Goal: Task Accomplishment & Management: Use online tool/utility

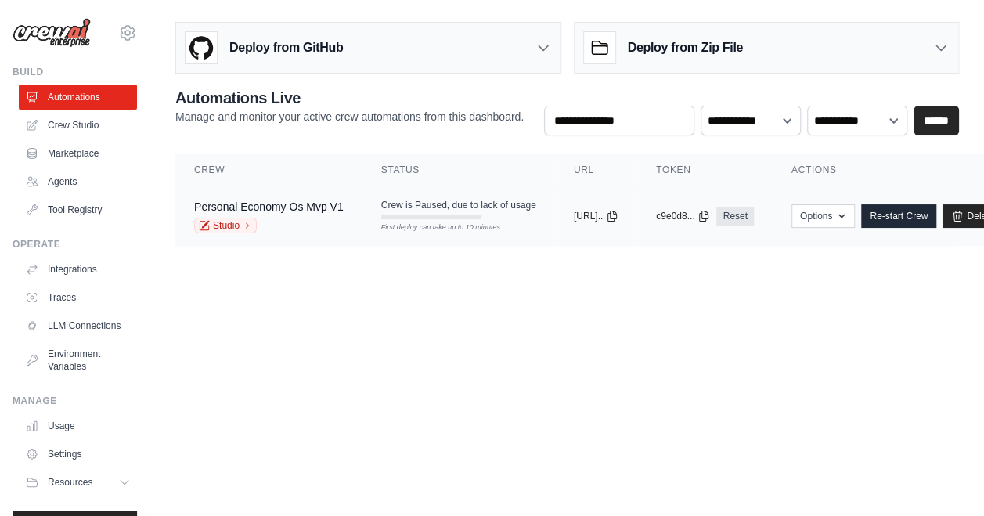
click at [379, 237] on tr "Personal Economy Os Mvp V1 Studio Crew is Paused, due to lack of usage First de…" at bounding box center [598, 216] width 846 height 60
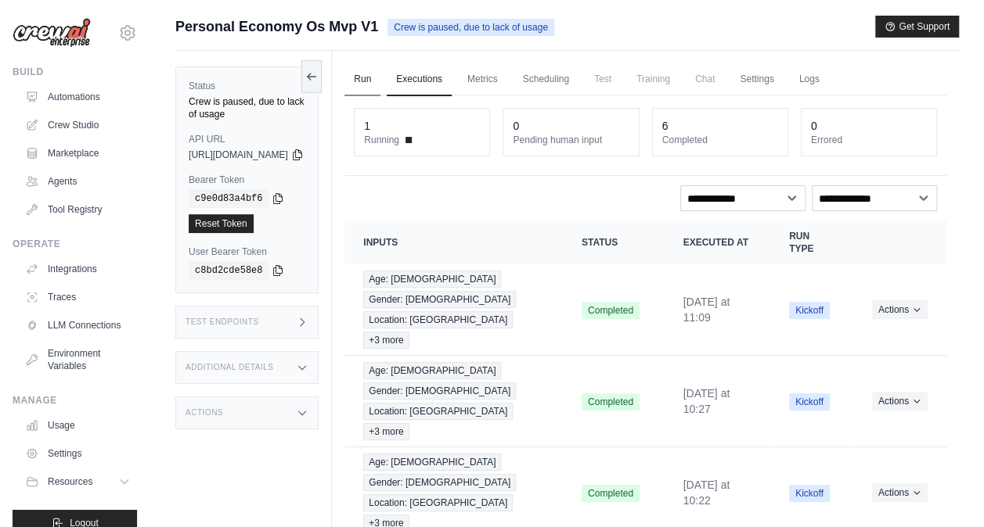
drag, startPoint x: 0, startPoint y: 0, endPoint x: 400, endPoint y: 88, distance: 409.5
click at [380, 88] on link "Run" at bounding box center [362, 79] width 36 height 33
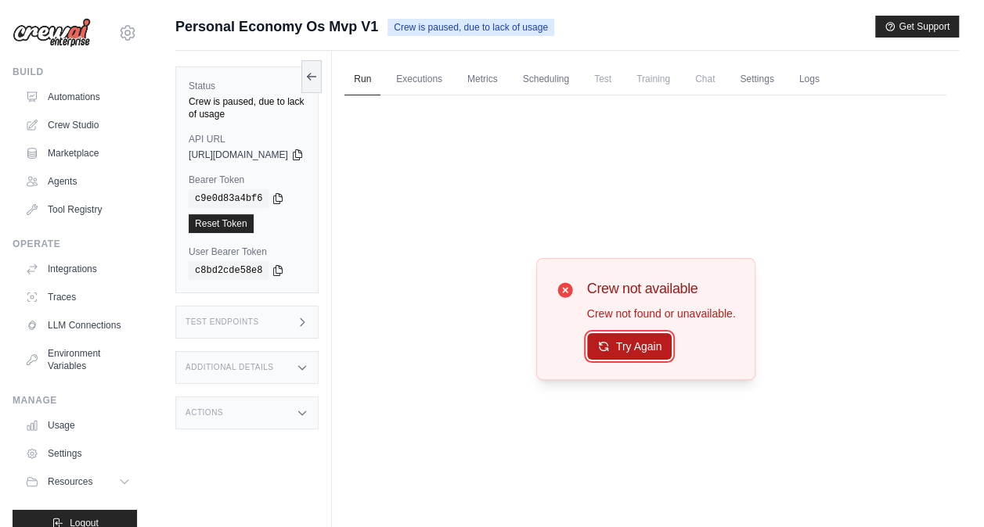
click at [635, 352] on button "Try Again" at bounding box center [629, 346] width 85 height 27
click at [635, 352] on button "Try Again" at bounding box center [629, 347] width 85 height 27
click at [305, 80] on label "Status" at bounding box center [247, 86] width 117 height 13
click at [322, 74] on button at bounding box center [311, 75] width 20 height 33
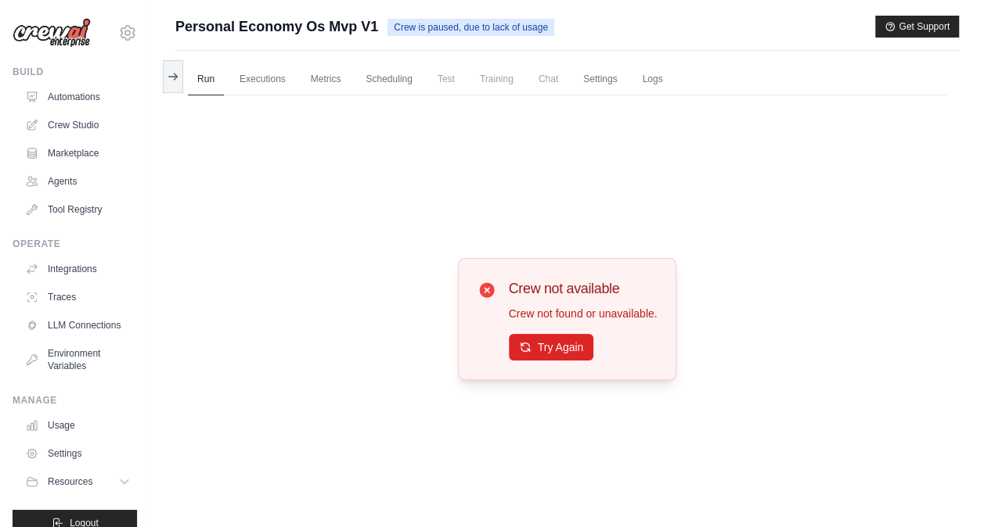
click at [224, 82] on ul "Run Executions Metrics Scheduling Test Training Chat Settings Logs" at bounding box center [567, 79] width 758 height 32
click at [264, 78] on link "Executions" at bounding box center [262, 79] width 65 height 33
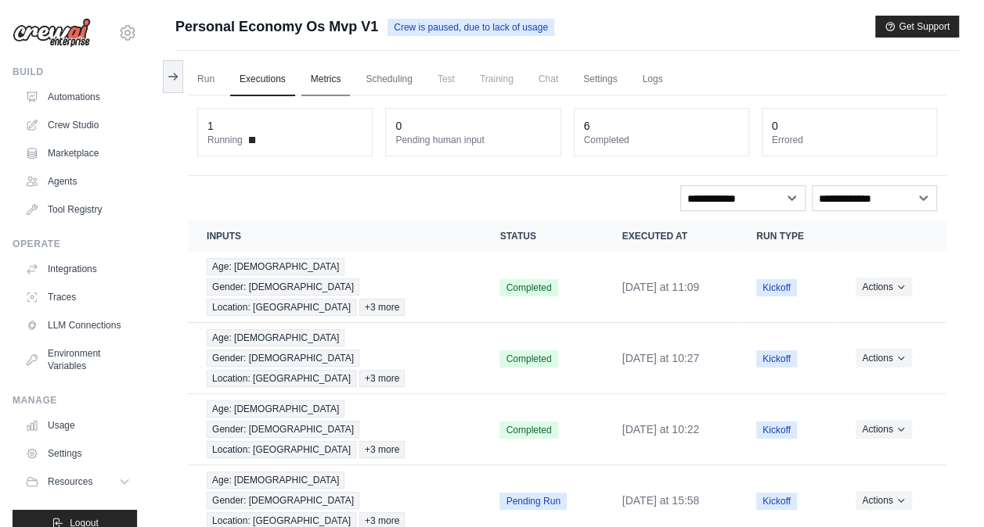
click at [304, 67] on link "Metrics" at bounding box center [325, 79] width 49 height 33
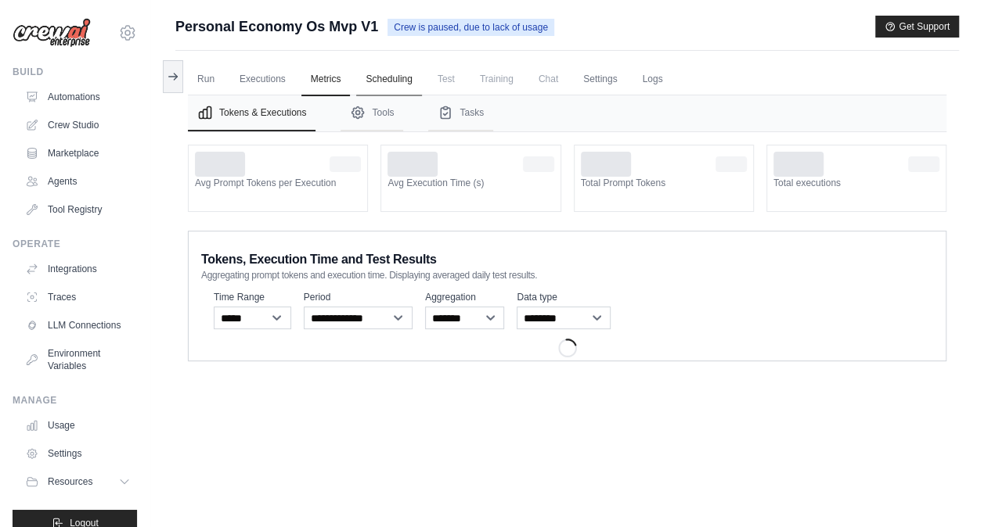
click at [387, 80] on link "Scheduling" at bounding box center [388, 79] width 65 height 33
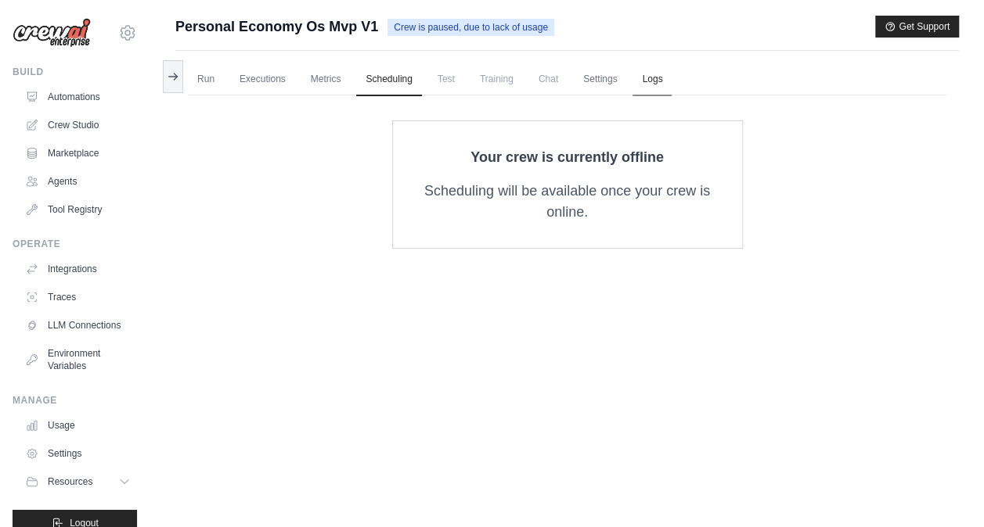
click at [660, 86] on link "Logs" at bounding box center [651, 79] width 39 height 33
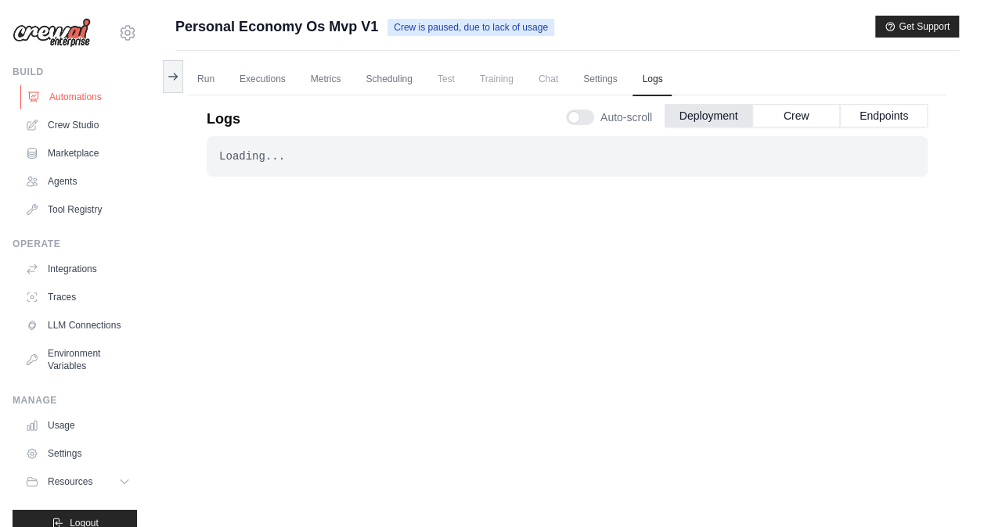
click at [99, 95] on link "Automations" at bounding box center [79, 97] width 118 height 25
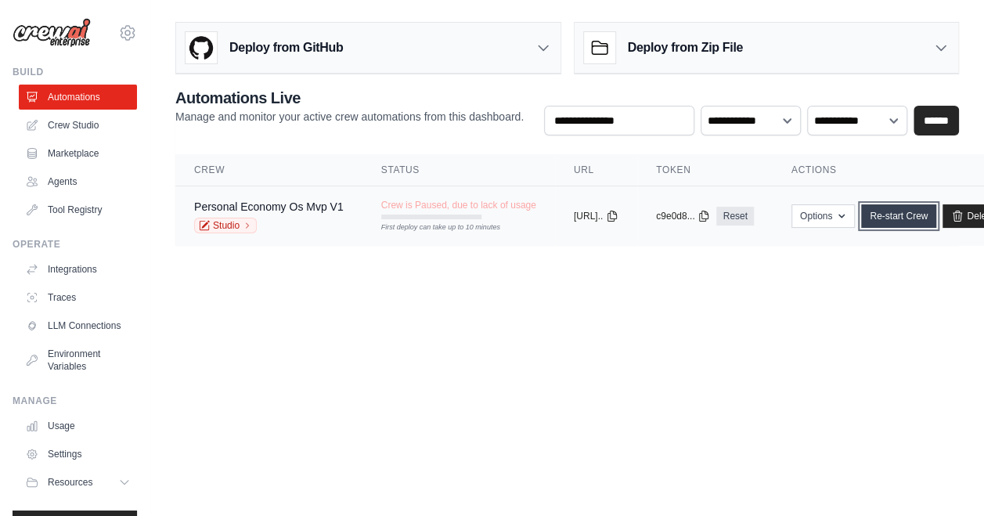
click at [923, 222] on link "Re-start Crew" at bounding box center [898, 215] width 75 height 23
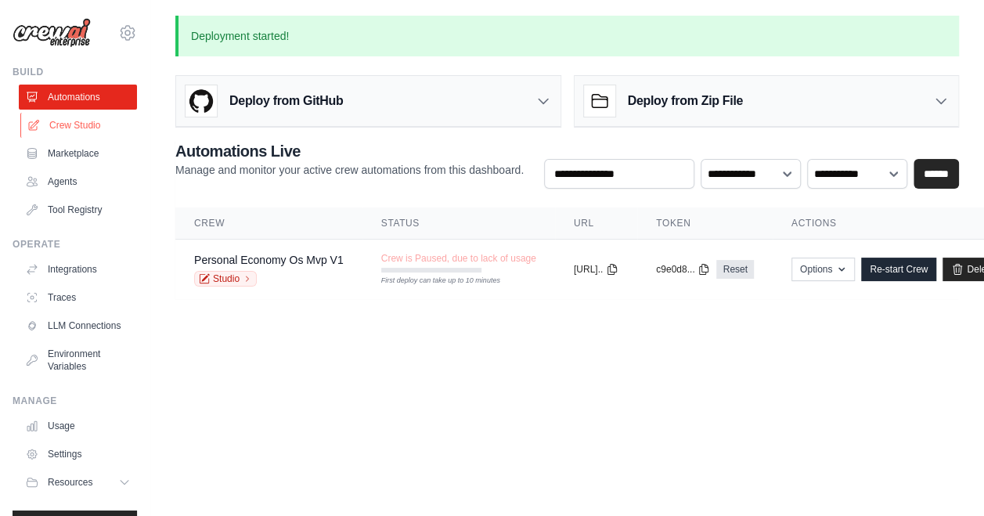
click at [85, 128] on link "Crew Studio" at bounding box center [79, 125] width 118 height 25
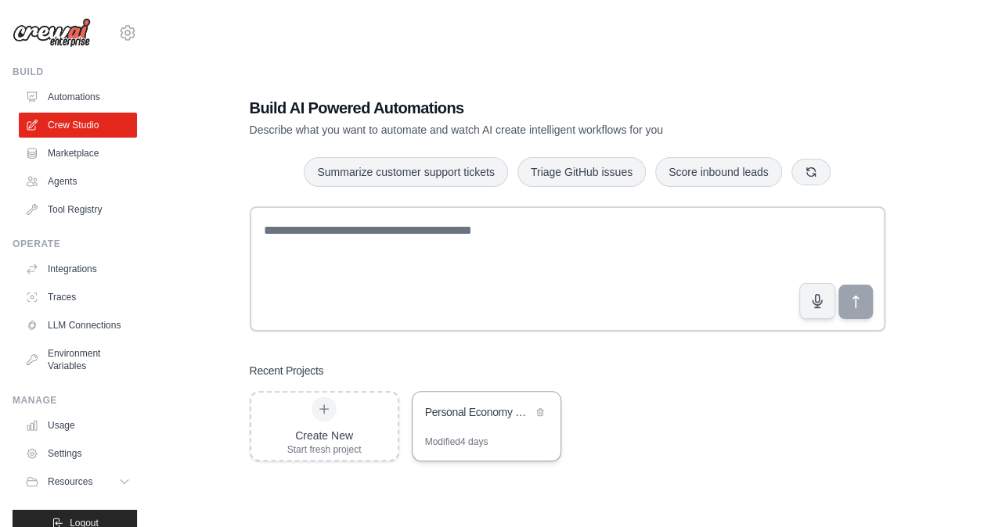
click at [475, 434] on div "Personal Economy OS MVP" at bounding box center [486, 414] width 148 height 44
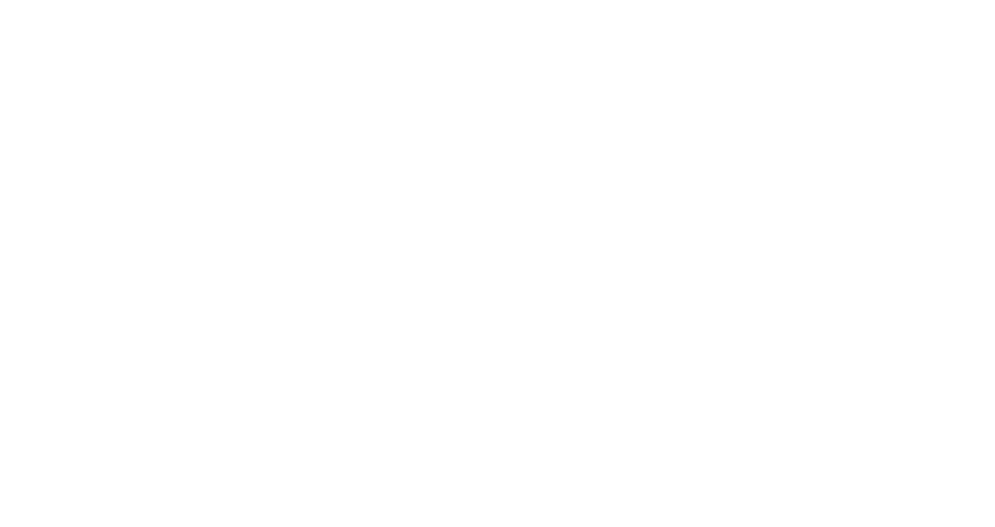
click at [475, 0] on html at bounding box center [497, 0] width 995 height 0
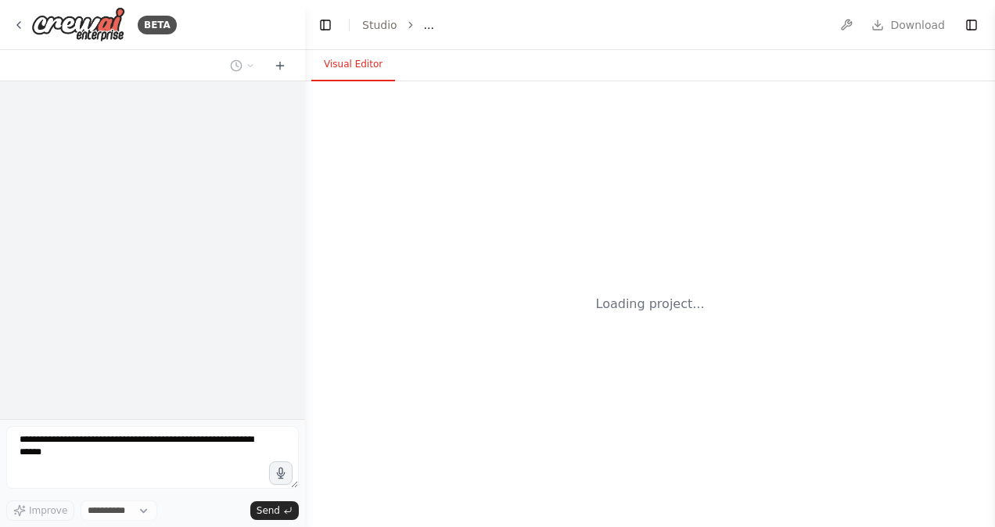
select select "****"
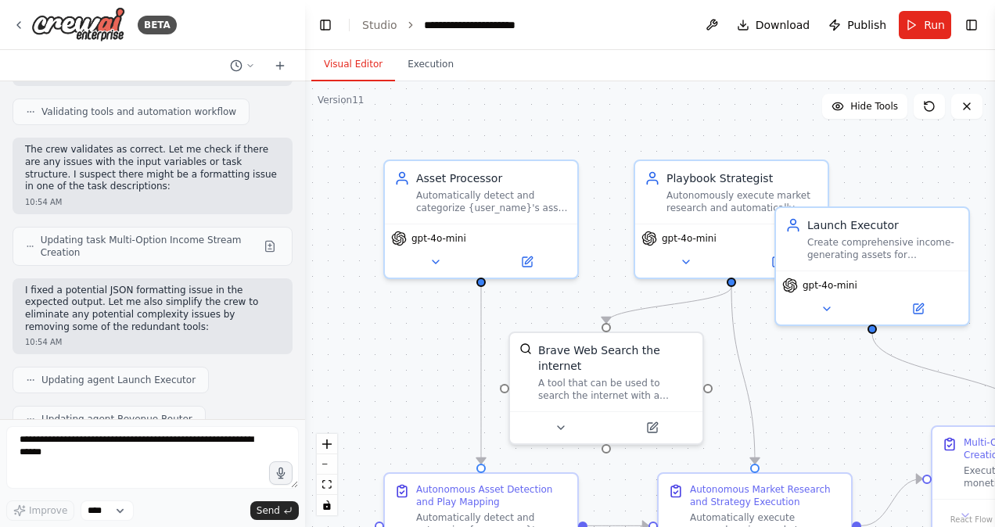
scroll to position [35420, 0]
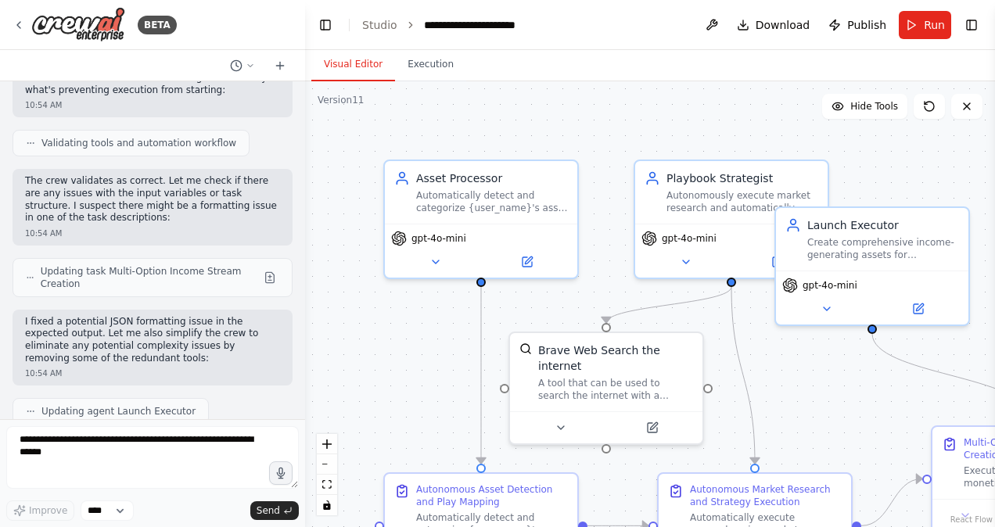
click at [299, 388] on div at bounding box center [302, 263] width 6 height 527
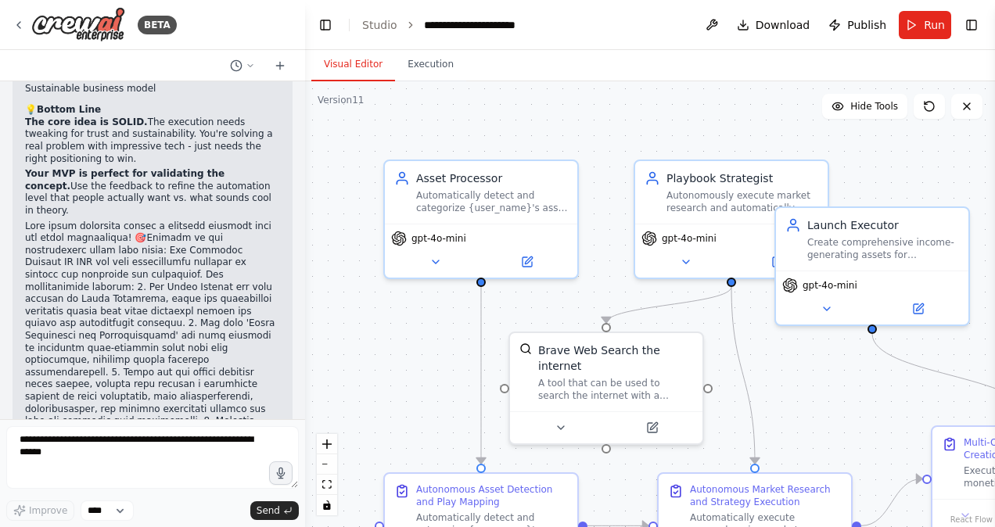
scroll to position [26855, 0]
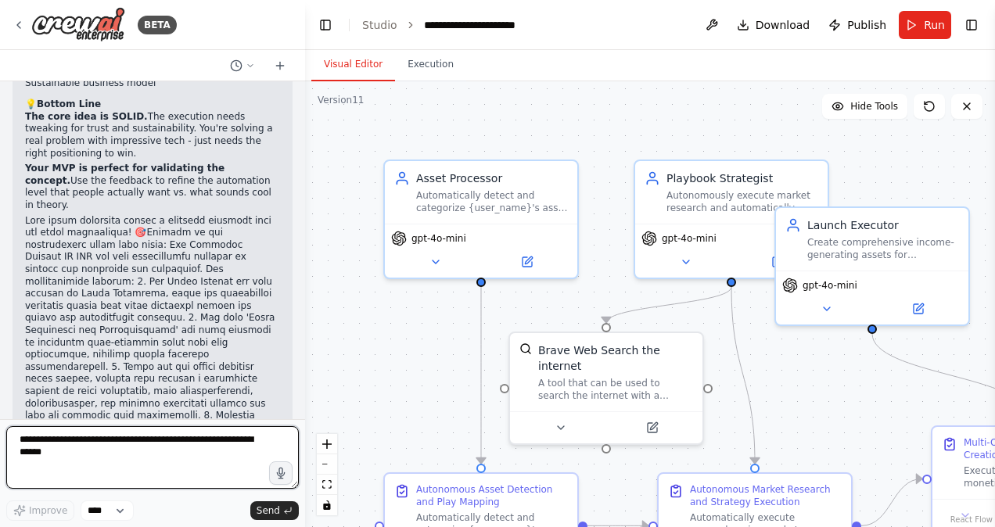
click at [20, 446] on textarea at bounding box center [152, 457] width 293 height 63
type textarea "**********"
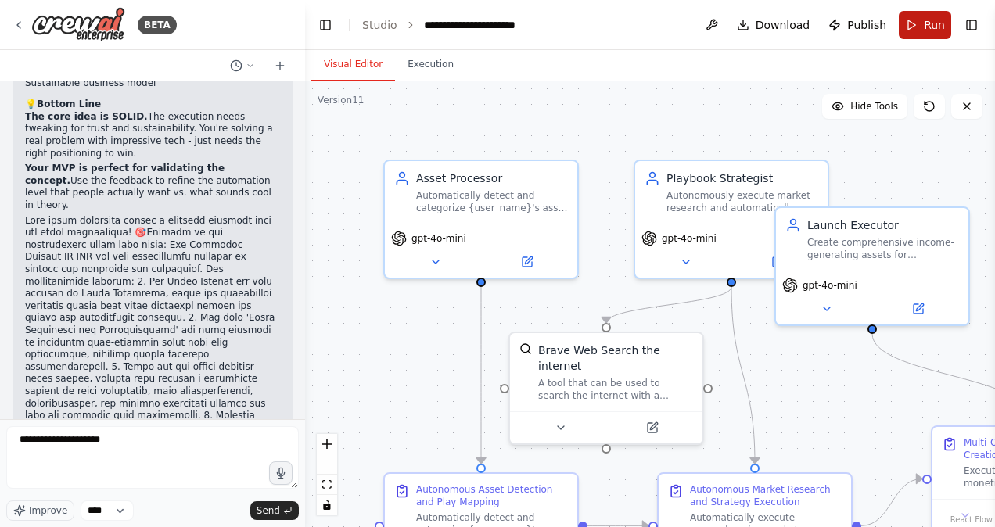
click at [931, 23] on span "Run" at bounding box center [934, 25] width 21 height 16
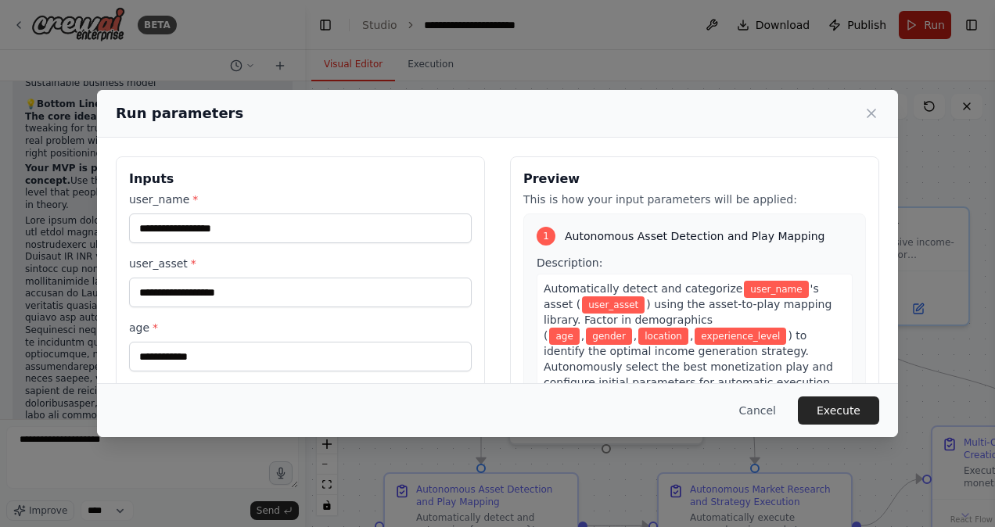
click at [931, 23] on body "BETA MVP Goal Show that the OS can scan a user’s asset/skill → recommend a mone…" at bounding box center [497, 263] width 995 height 527
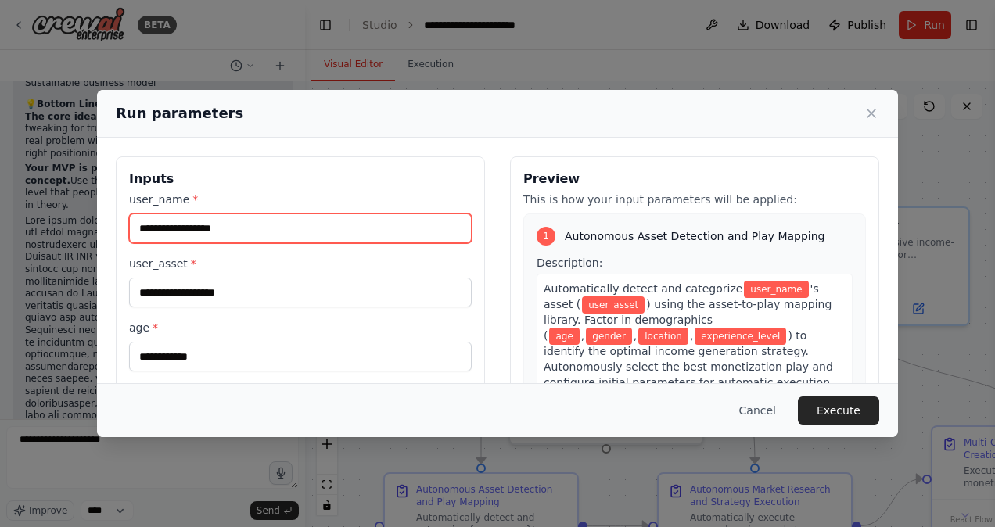
click at [302, 233] on input "user_name *" at bounding box center [300, 229] width 343 height 30
type input "**********"
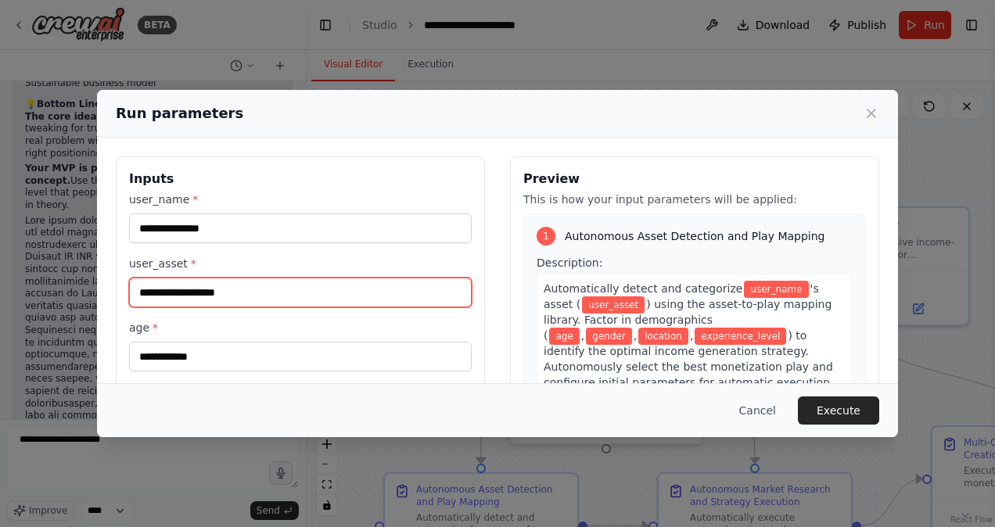
type input "***"
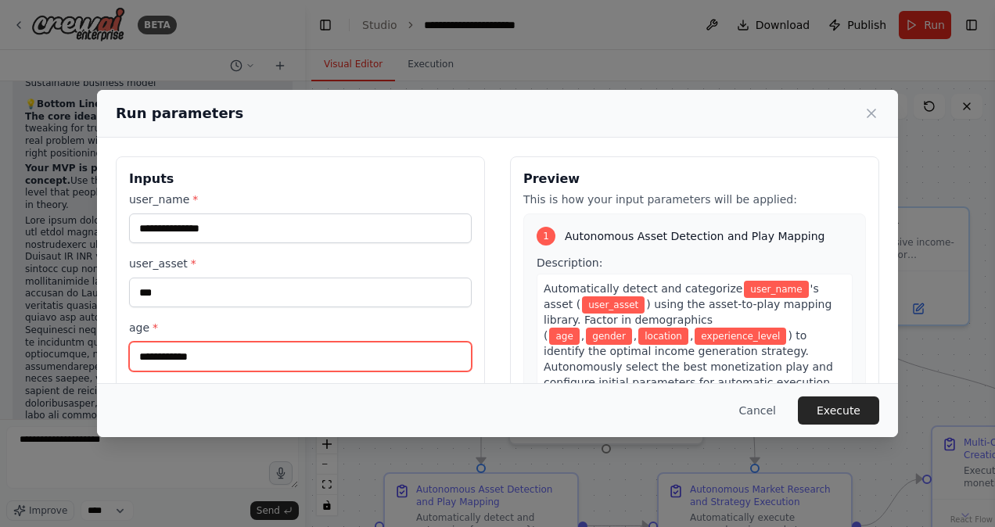
type input "**"
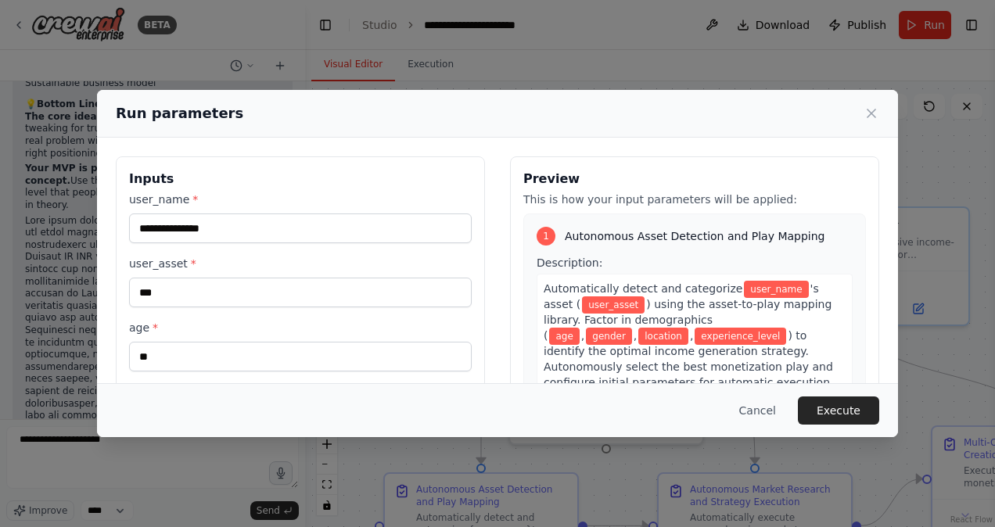
type input "****"
type input "**********"
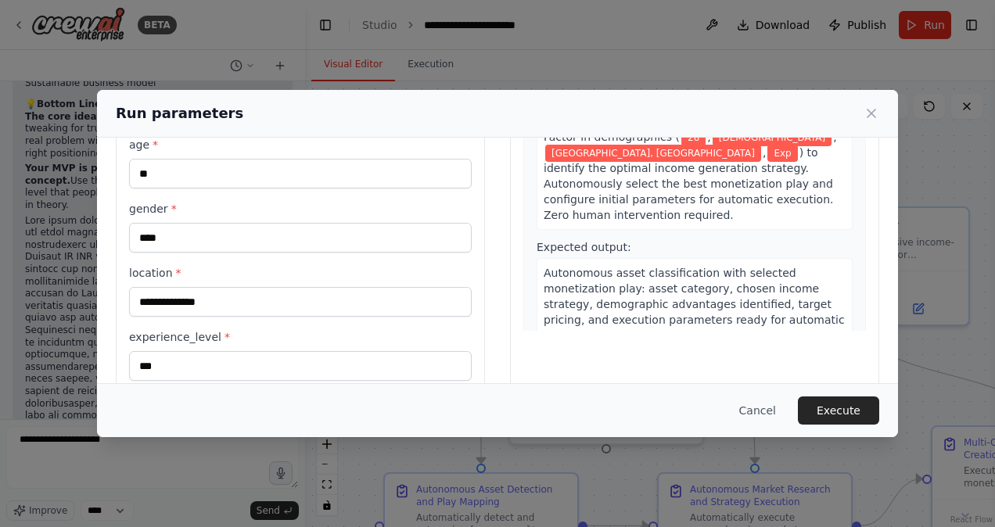
scroll to position [208, 0]
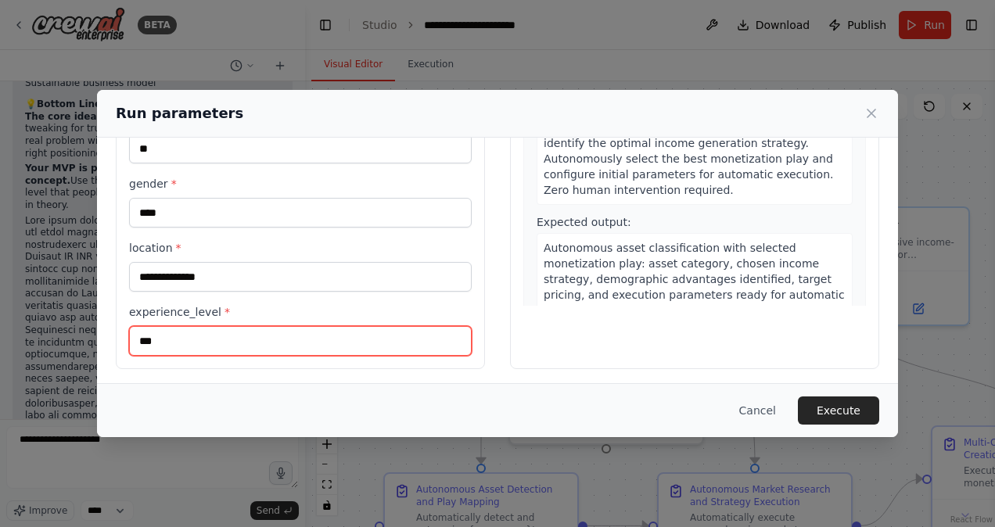
click at [160, 343] on input "***" at bounding box center [300, 341] width 343 height 30
type input "*"
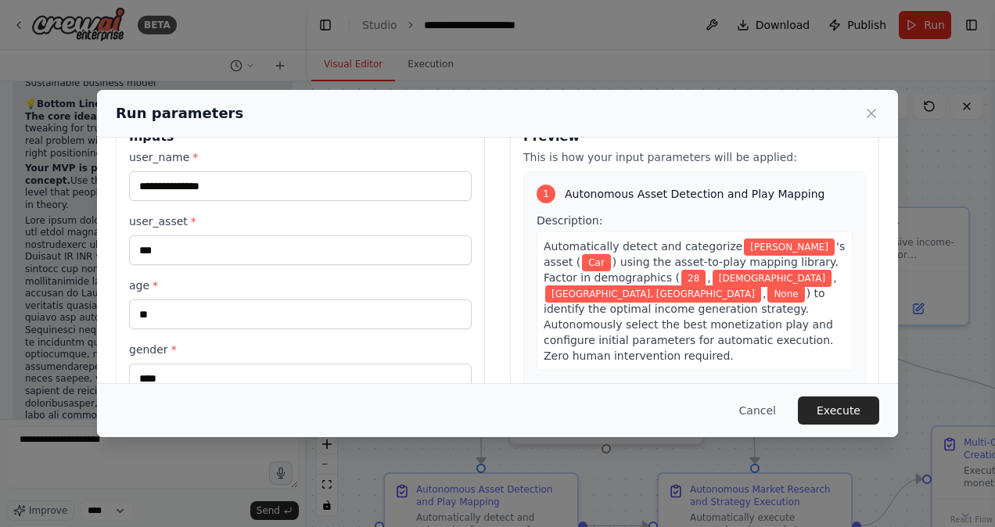
scroll to position [42, 0]
type input "****"
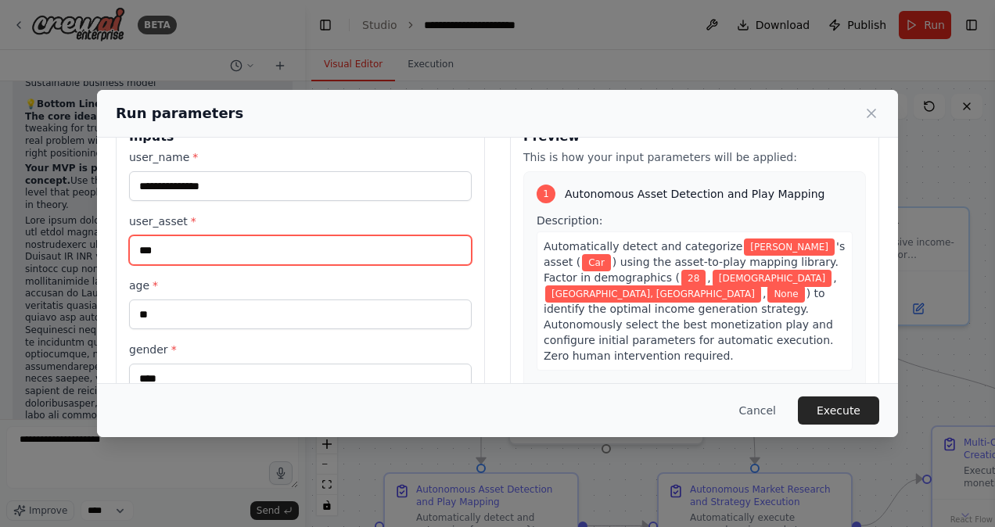
click at [156, 244] on input "***" at bounding box center [300, 251] width 343 height 30
type input "*"
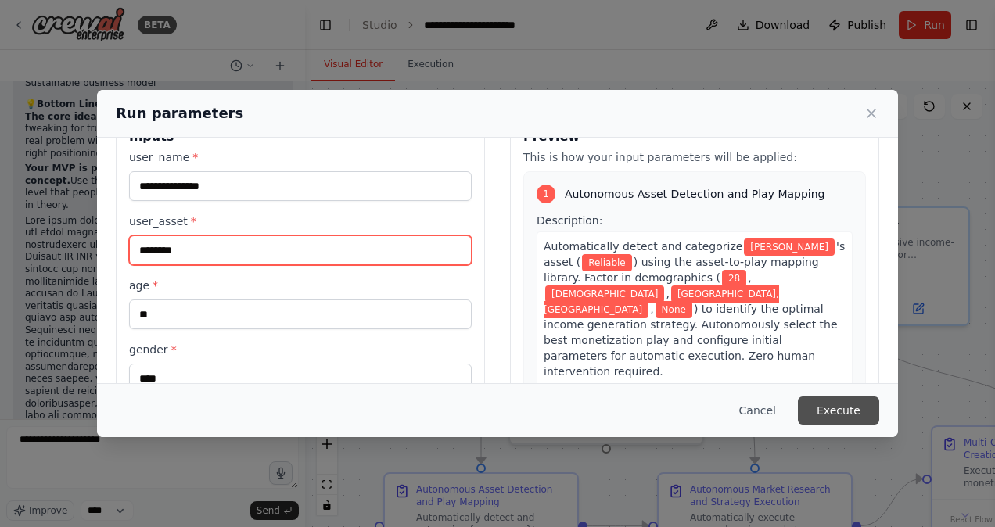
type input "********"
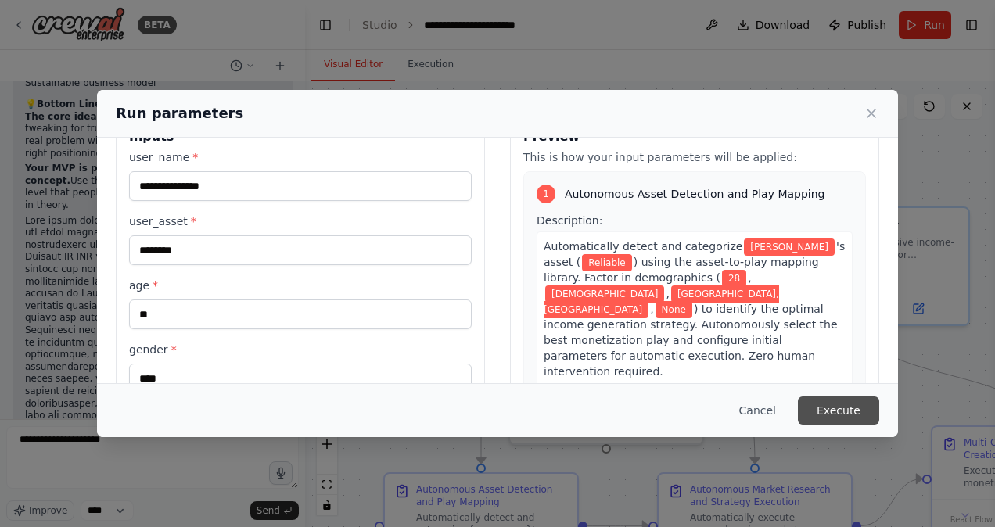
click at [861, 410] on button "Execute" at bounding box center [838, 411] width 81 height 28
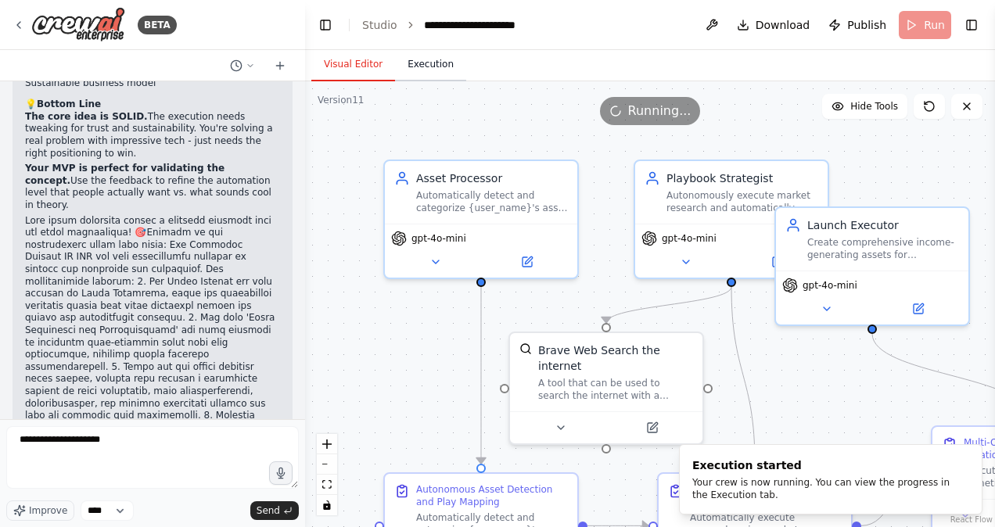
click at [423, 63] on button "Execution" at bounding box center [430, 65] width 71 height 33
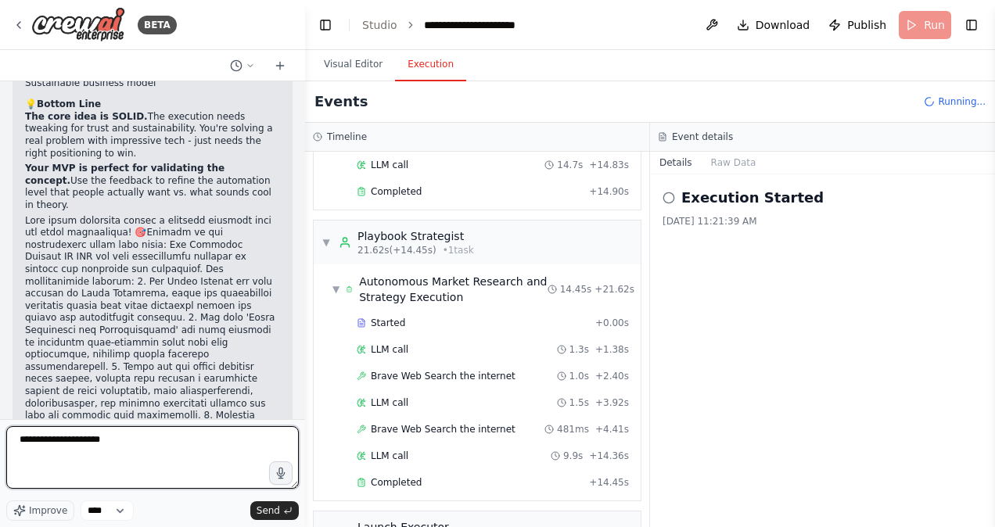
scroll to position [205, 0]
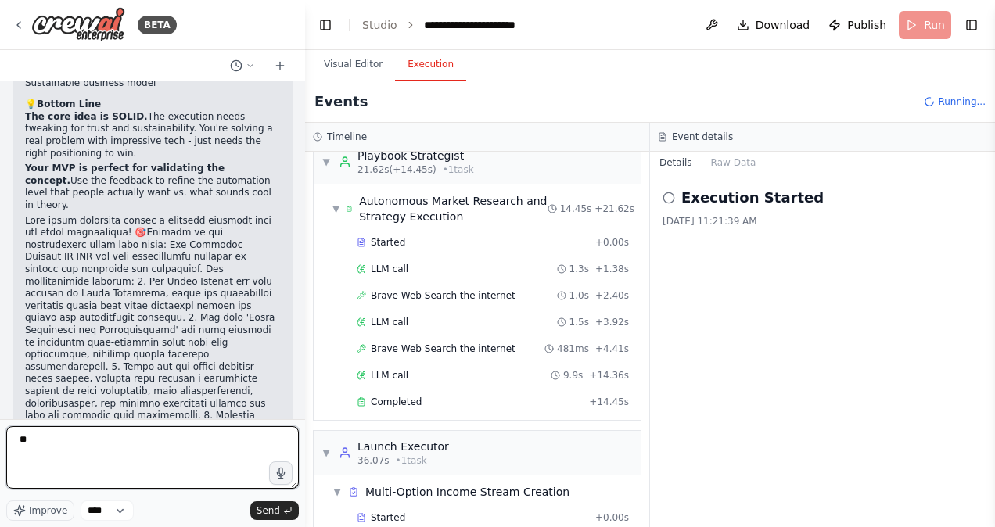
type textarea "*"
click at [26, 444] on textarea "**********" at bounding box center [152, 457] width 293 height 63
click at [0, 430] on html "BETA MVP Goal Show that the OS can scan a user’s asset/skill → recommend a mone…" at bounding box center [497, 263] width 995 height 527
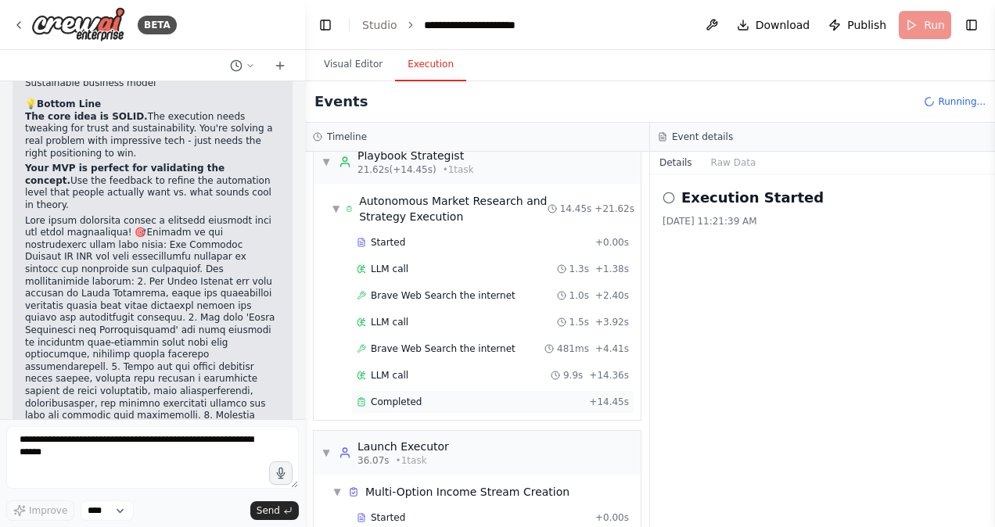
click at [405, 396] on span "Completed" at bounding box center [396, 402] width 51 height 13
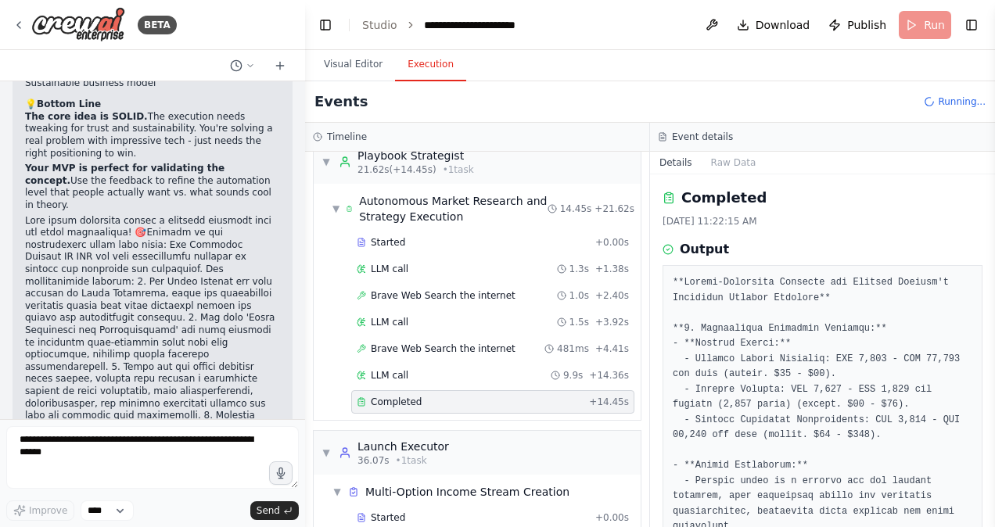
drag, startPoint x: 991, startPoint y: 246, endPoint x: 994, endPoint y: 257, distance: 11.4
click at [994, 257] on button "Toggle Sidebar" at bounding box center [995, 263] width 13 height 527
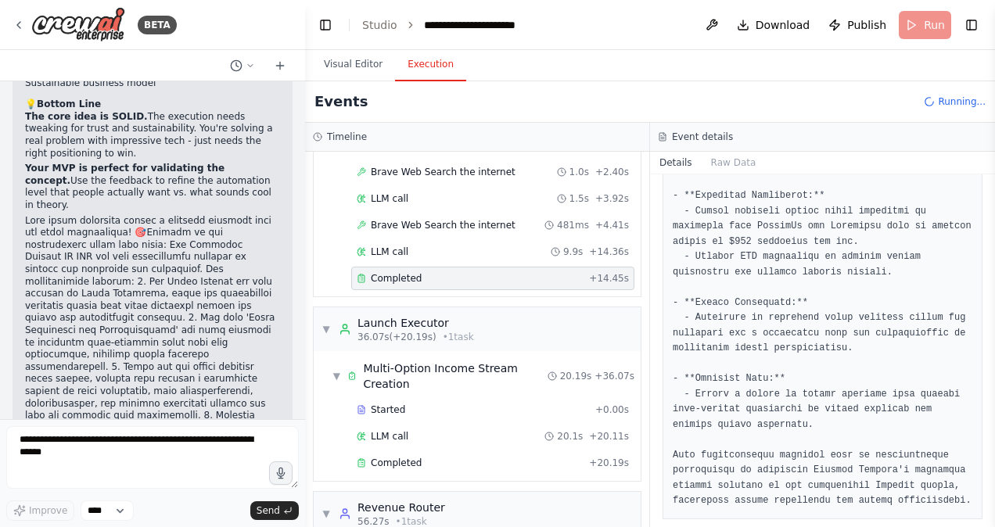
scroll to position [474, 0]
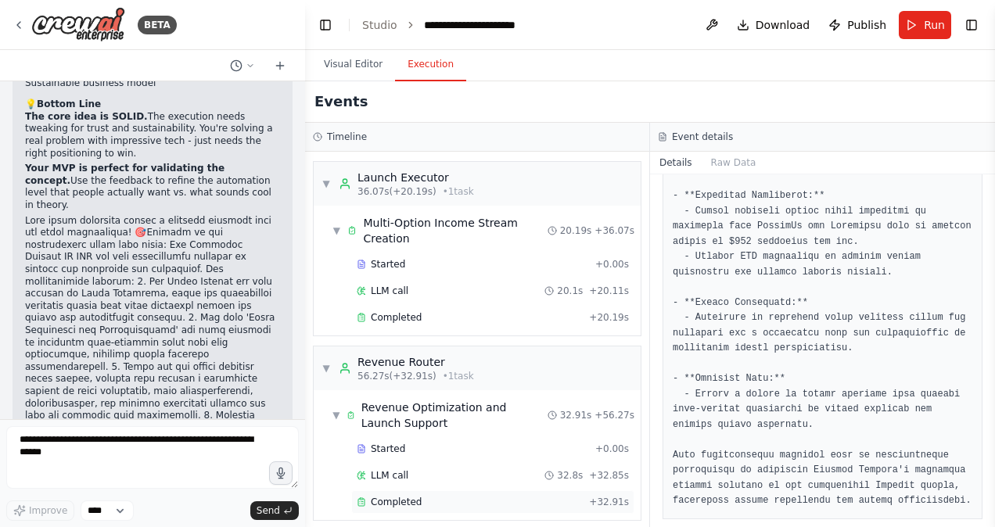
click at [438, 491] on div "Completed + 32.91s" at bounding box center [492, 502] width 283 height 23
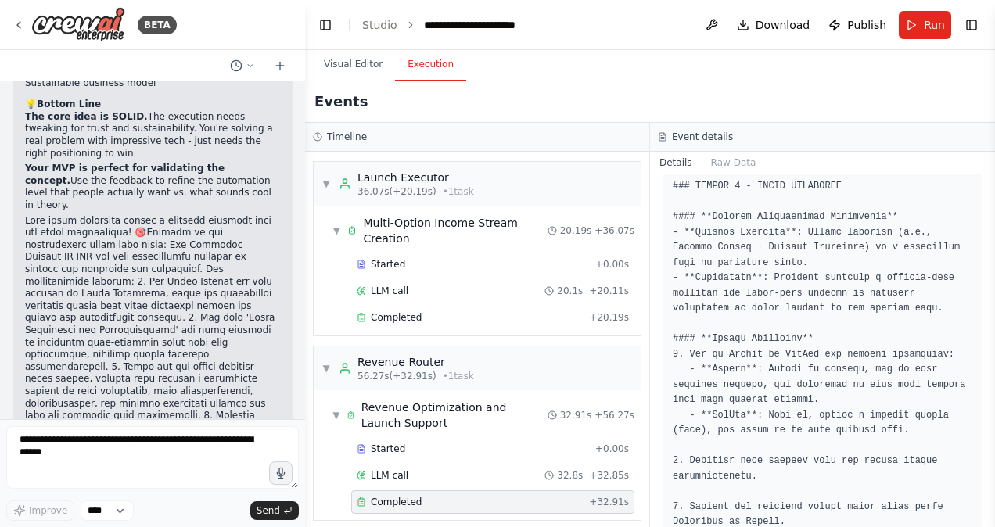
scroll to position [0, 0]
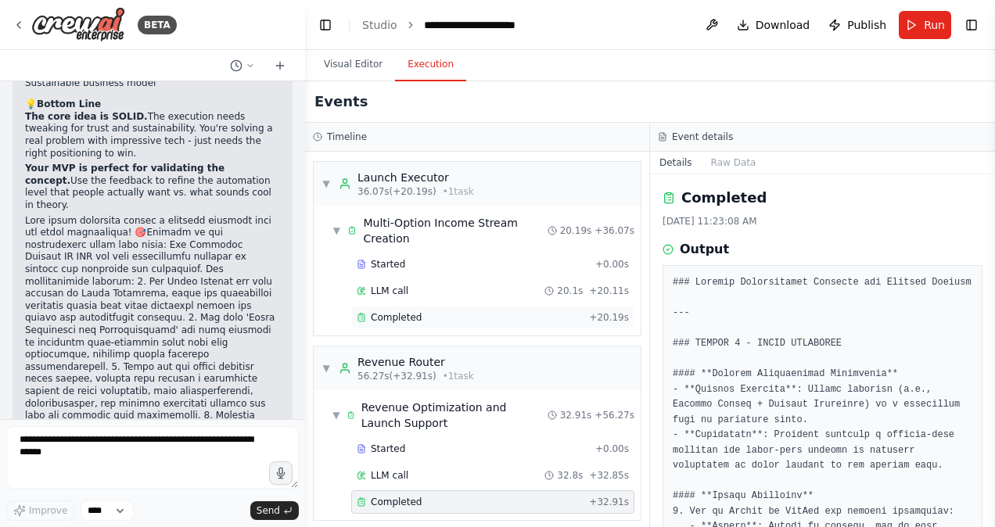
click at [534, 315] on div "Completed" at bounding box center [470, 317] width 226 height 13
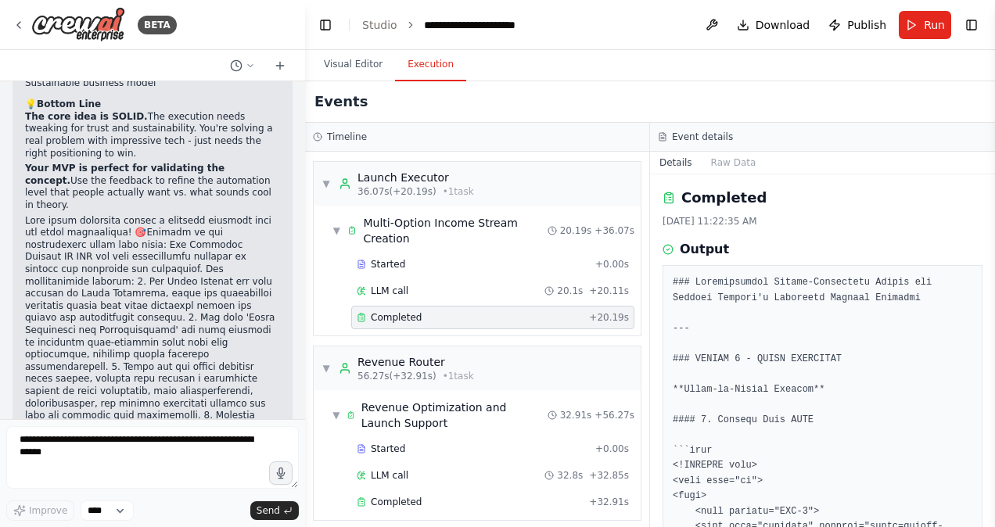
drag, startPoint x: 989, startPoint y: 222, endPoint x: 989, endPoint y: 244, distance: 21.9
click at [989, 244] on button "Toggle Sidebar" at bounding box center [995, 263] width 13 height 527
drag, startPoint x: 989, startPoint y: 228, endPoint x: 990, endPoint y: 246, distance: 18.8
click at [990, 246] on button "Toggle Sidebar" at bounding box center [995, 263] width 13 height 527
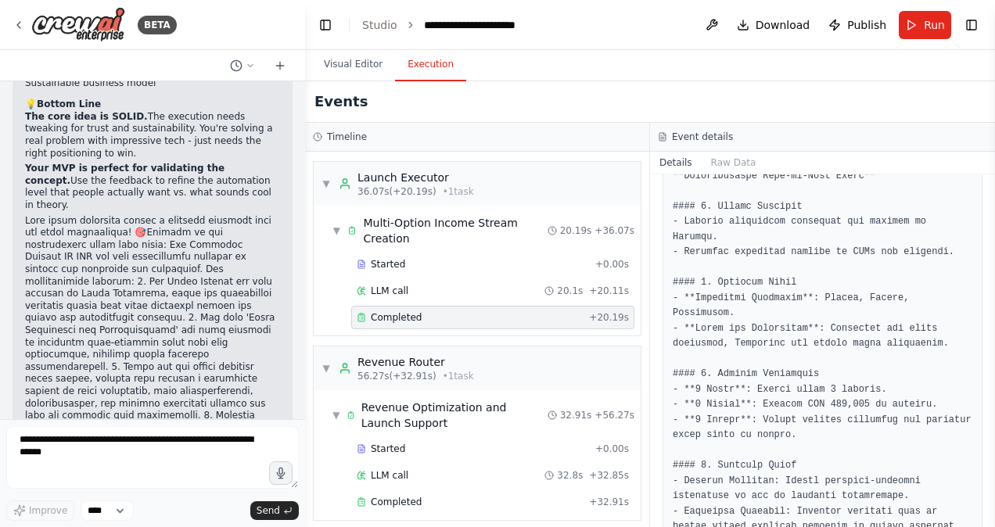
scroll to position [2437, 0]
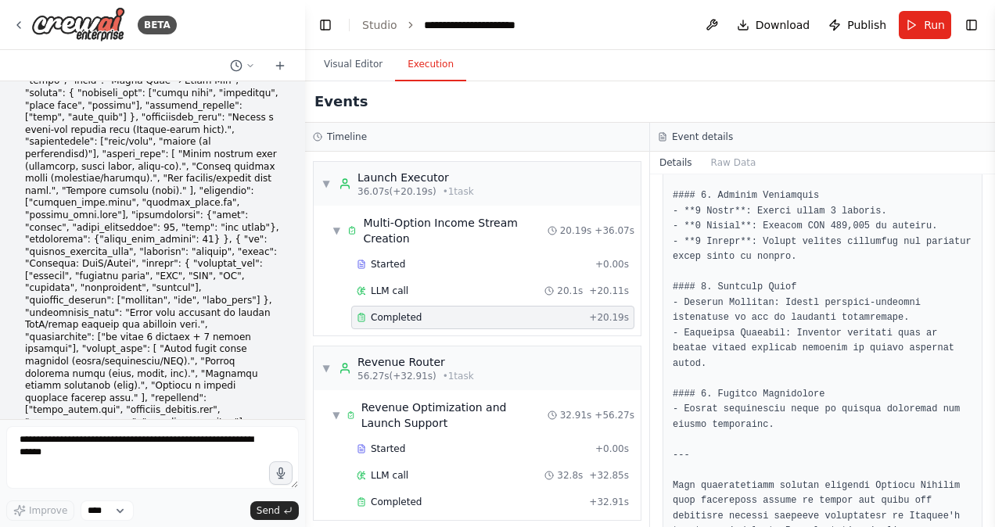
scroll to position [0, 0]
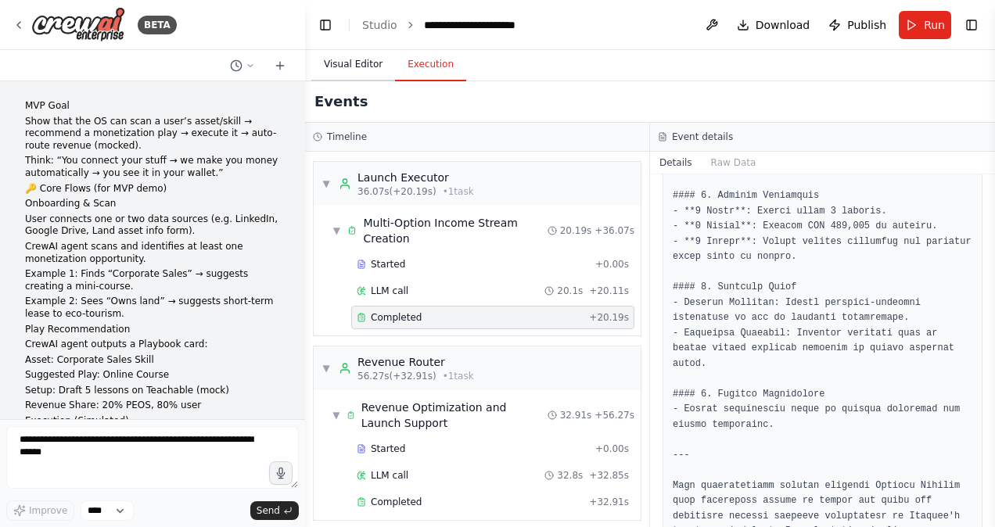
click at [347, 74] on button "Visual Editor" at bounding box center [353, 65] width 84 height 33
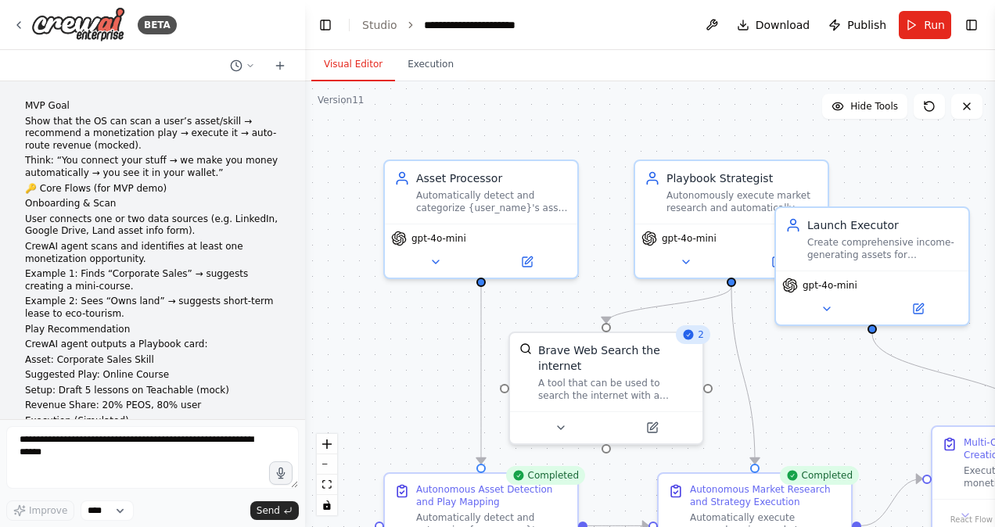
click at [347, 74] on button "Visual Editor" at bounding box center [353, 65] width 84 height 33
click at [421, 168] on div "Asset Processor" at bounding box center [492, 175] width 152 height 16
click at [566, 151] on button at bounding box center [566, 142] width 20 height 20
click at [527, 147] on button "Confirm" at bounding box center [522, 142] width 56 height 19
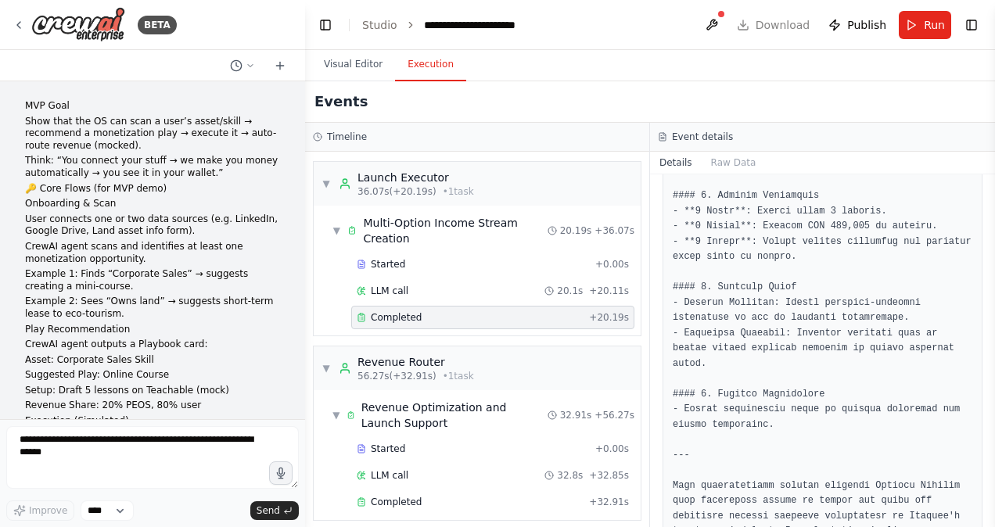
click at [430, 61] on button "Execution" at bounding box center [430, 65] width 71 height 33
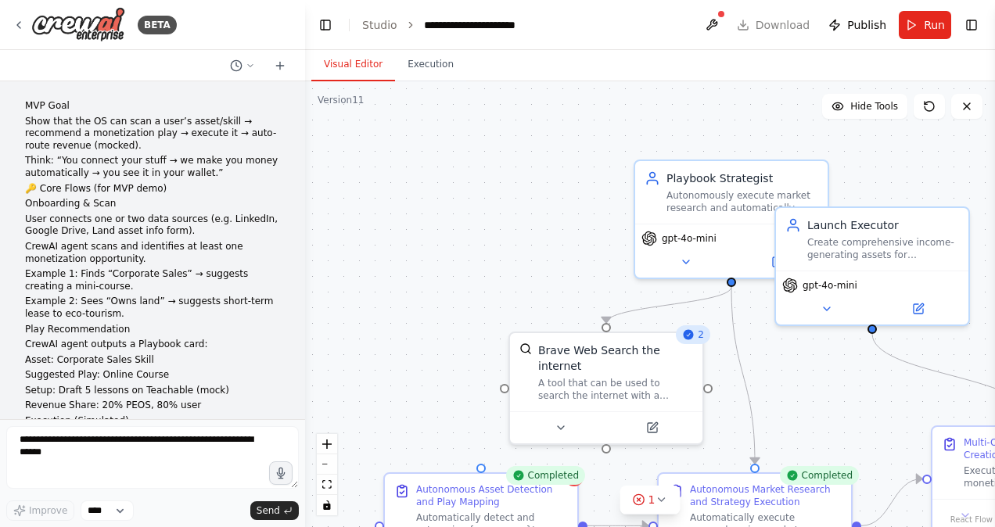
click at [358, 70] on button "Visual Editor" at bounding box center [353, 65] width 84 height 33
click at [570, 357] on div "Brave Web Search the internet A tool that can be used to search the internet wi…" at bounding box center [615, 369] width 155 height 59
click at [692, 316] on icon at bounding box center [691, 315] width 6 height 9
click at [660, 314] on button "Confirm" at bounding box center [647, 314] width 56 height 19
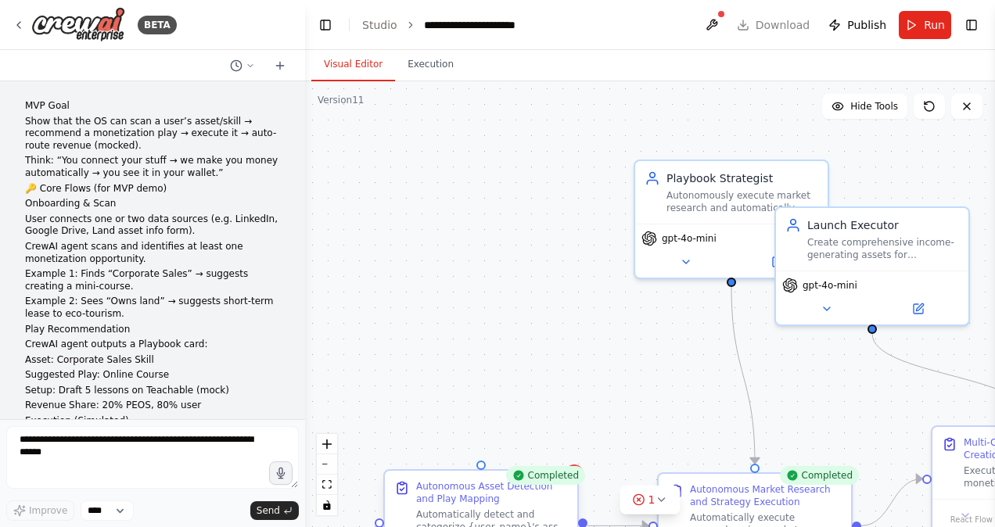
click at [530, 495] on div "Autonomous Asset Detection and Play Mapping" at bounding box center [492, 492] width 152 height 25
click at [567, 451] on button at bounding box center [566, 457] width 20 height 20
click at [525, 449] on button "Confirm" at bounding box center [522, 457] width 56 height 19
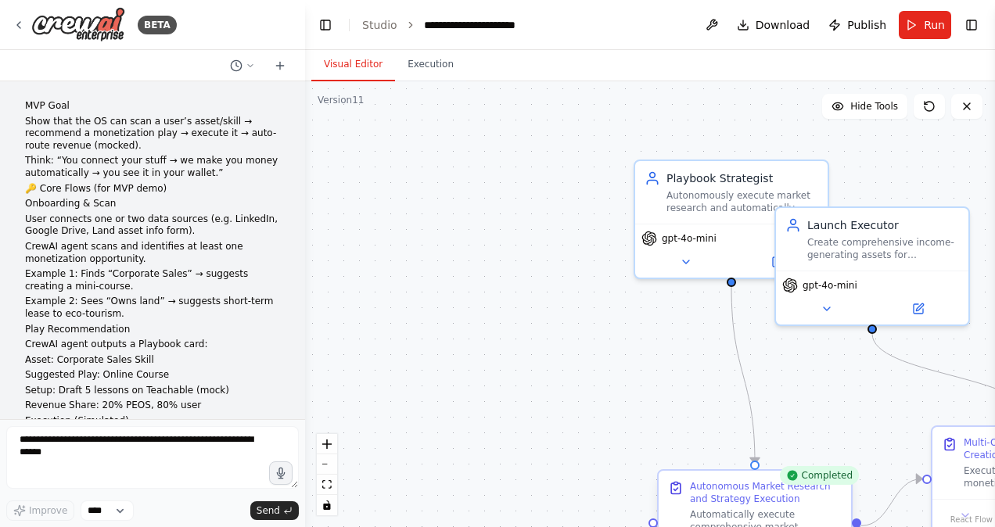
click at [719, 490] on div "Autonomous Market Research and Strategy Execution" at bounding box center [766, 492] width 152 height 25
click at [840, 464] on button at bounding box center [839, 457] width 20 height 20
click at [789, 457] on button "Confirm" at bounding box center [796, 457] width 56 height 19
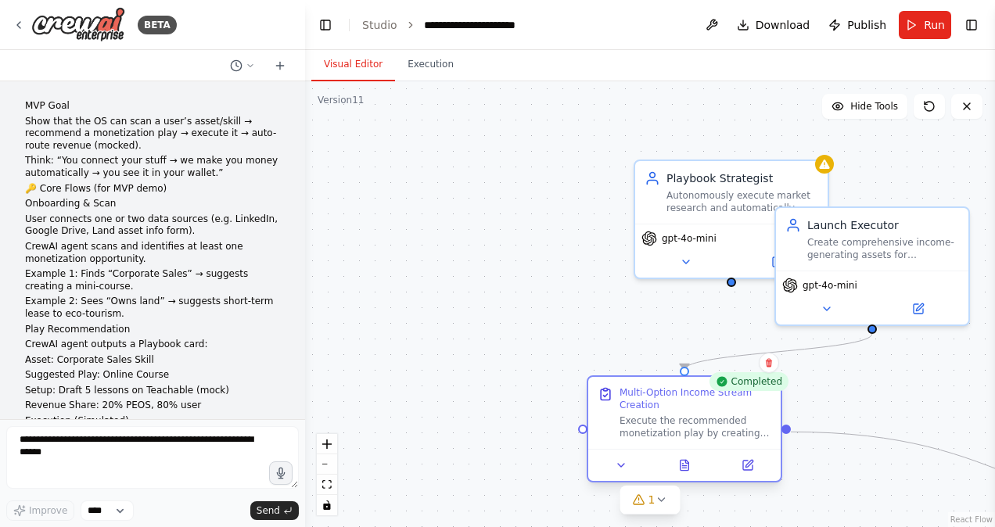
drag, startPoint x: 976, startPoint y: 457, endPoint x: 601, endPoint y: 413, distance: 377.3
click at [601, 413] on div "Multi-Option Income Stream Creation Execute the recommended monetization play b…" at bounding box center [685, 413] width 174 height 53
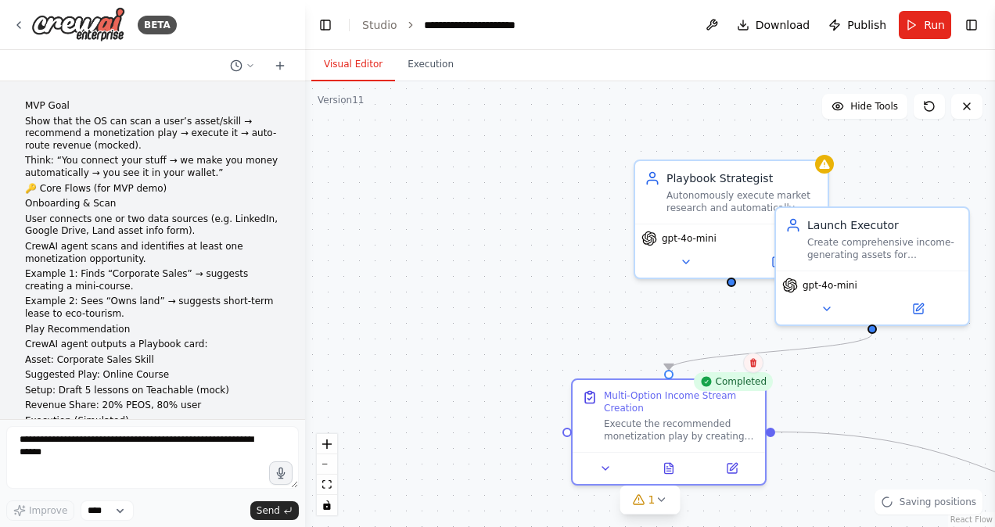
click at [757, 370] on button at bounding box center [753, 363] width 20 height 20
click at [719, 369] on button "Confirm" at bounding box center [710, 363] width 56 height 19
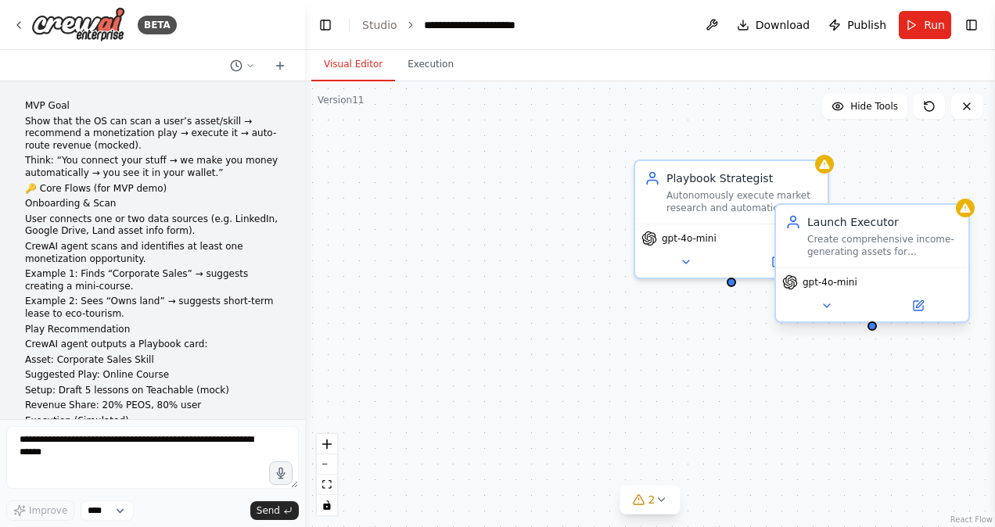
click at [831, 290] on div "gpt-4o-mini" at bounding box center [872, 295] width 192 height 54
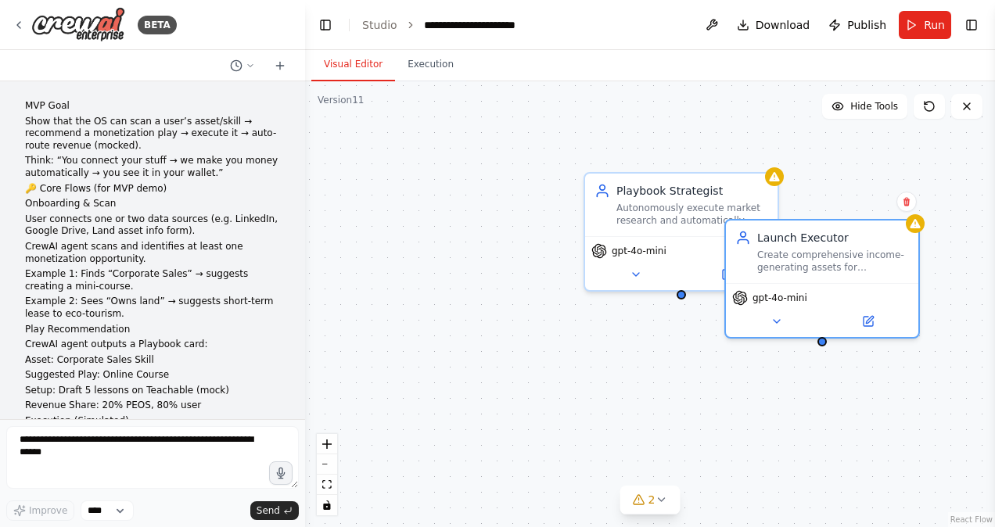
drag, startPoint x: 732, startPoint y: 333, endPoint x: 682, endPoint y: 346, distance: 51.6
click at [682, 346] on div ".deletable-edge-delete-btn { width: 20px; height: 20px; border: 0px solid #ffff…" at bounding box center [650, 304] width 690 height 446
click at [912, 207] on button at bounding box center [907, 202] width 20 height 20
click at [873, 207] on button "Confirm" at bounding box center [863, 201] width 56 height 19
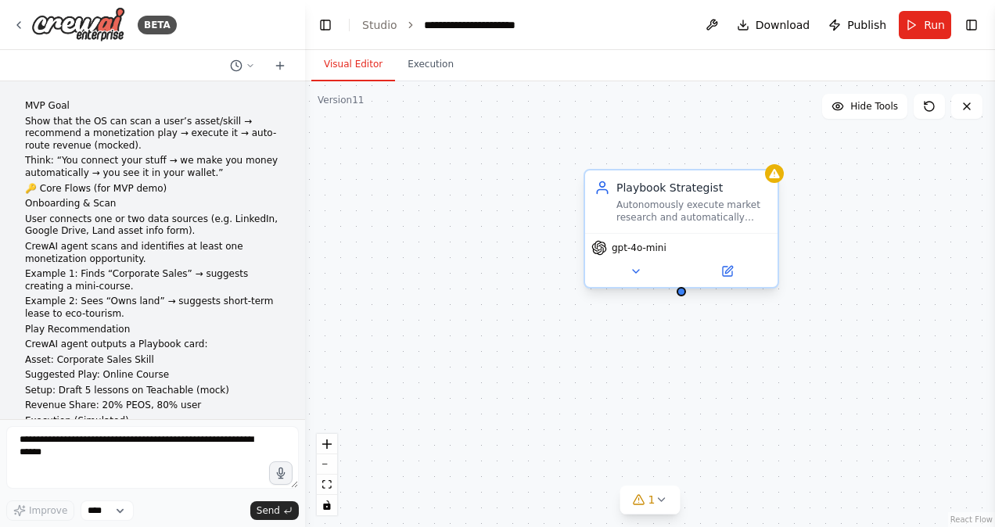
click at [704, 251] on div "gpt-4o-mini" at bounding box center [682, 248] width 180 height 16
click at [706, 227] on div "Playbook Strategist Autonomously execute market research and automatically sele…" at bounding box center [681, 202] width 192 height 63
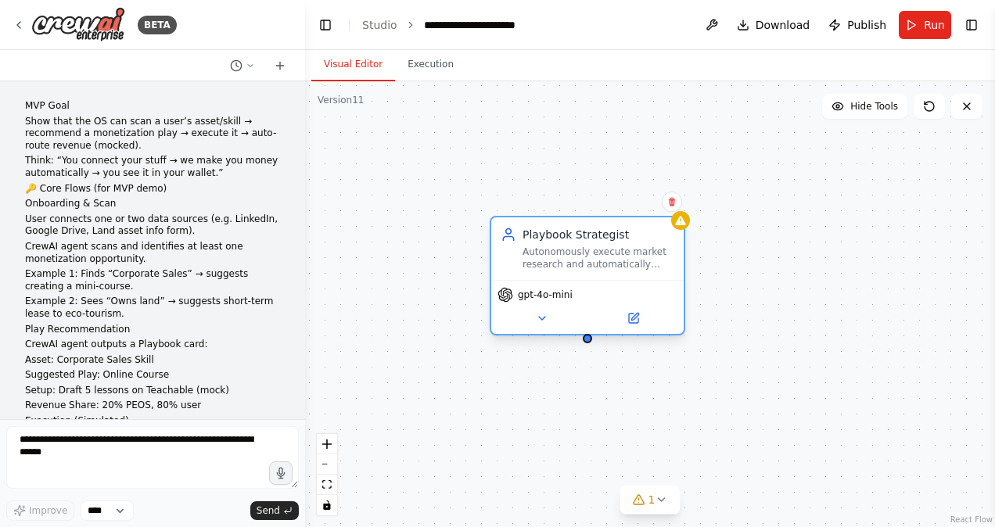
drag, startPoint x: 672, startPoint y: 246, endPoint x: 573, endPoint y: 291, distance: 109.2
click at [573, 291] on div "gpt-4o-mini" at bounding box center [587, 307] width 192 height 54
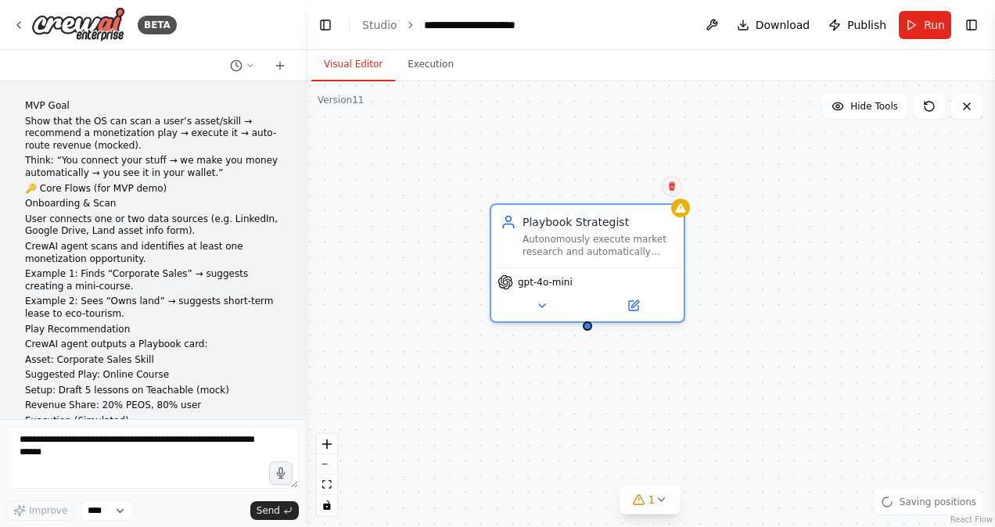
click at [678, 190] on button at bounding box center [672, 186] width 20 height 20
click at [643, 189] on button "Confirm" at bounding box center [628, 186] width 56 height 19
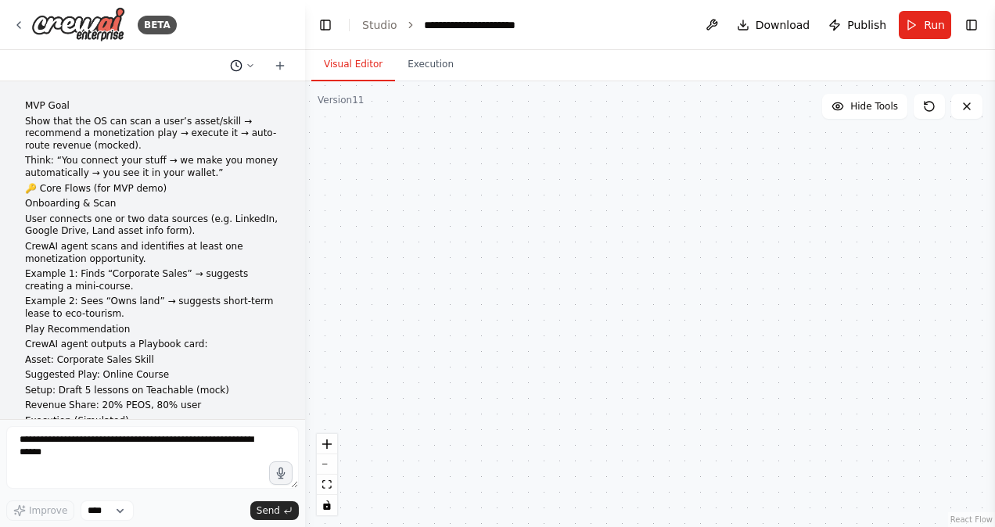
click at [252, 65] on icon at bounding box center [250, 65] width 5 height 2
click at [246, 61] on div at bounding box center [152, 263] width 305 height 527
click at [282, 61] on icon at bounding box center [280, 65] width 13 height 13
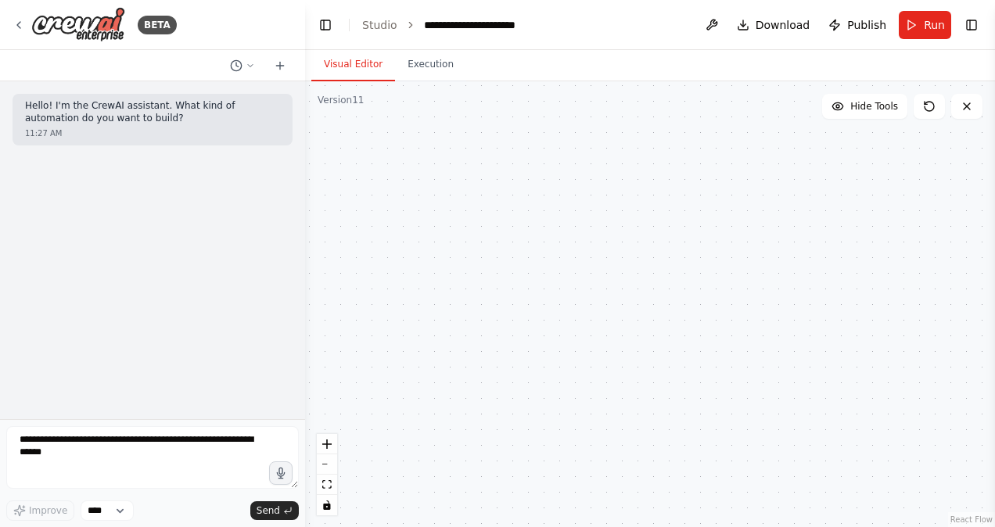
drag, startPoint x: 242, startPoint y: 221, endPoint x: 247, endPoint y: 304, distance: 82.3
click at [247, 304] on div "Hello! I'm the CrewAI assistant. What kind of automation do you want to build? …" at bounding box center [152, 250] width 305 height 338
click at [250, 66] on icon at bounding box center [250, 65] width 5 height 2
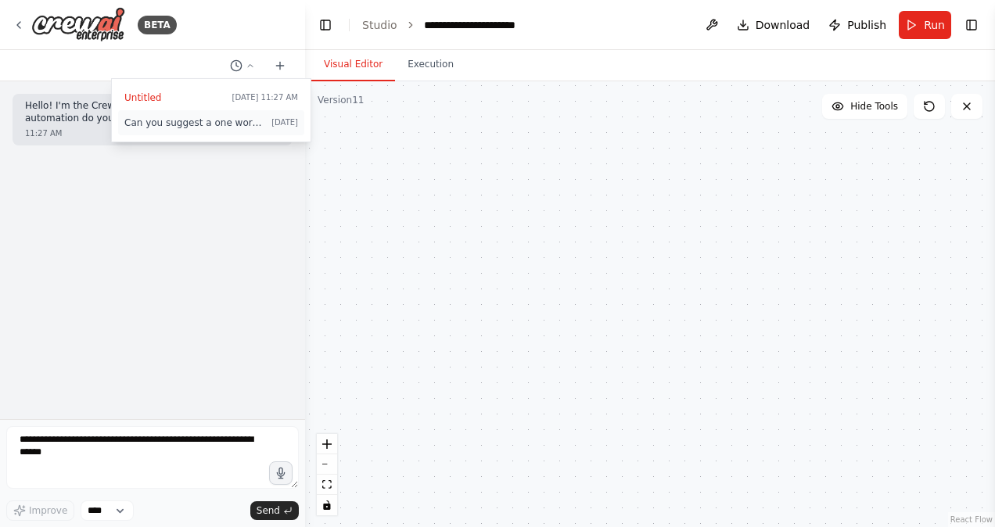
click at [226, 124] on span "Can you suggest a one word name for this tool which will eventually be the comp…" at bounding box center [194, 123] width 141 height 13
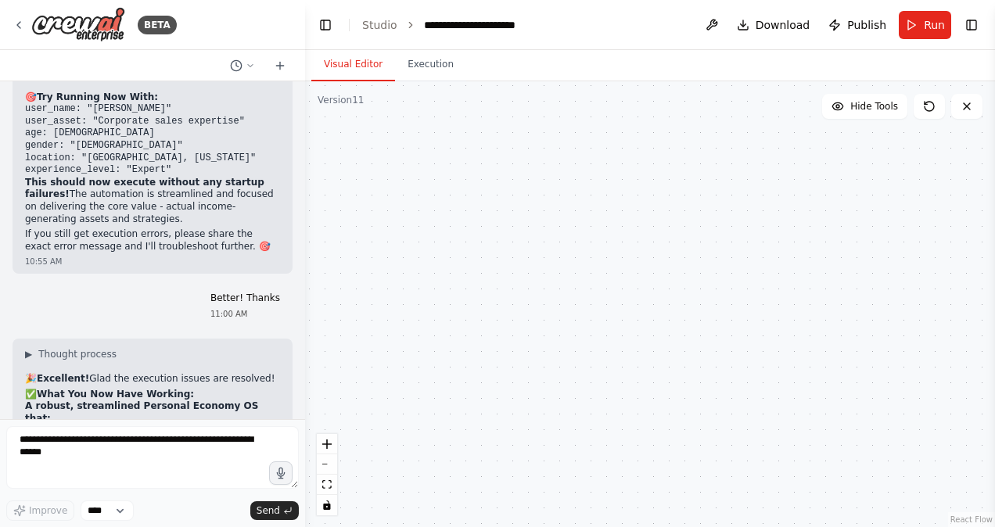
scroll to position [36556, 0]
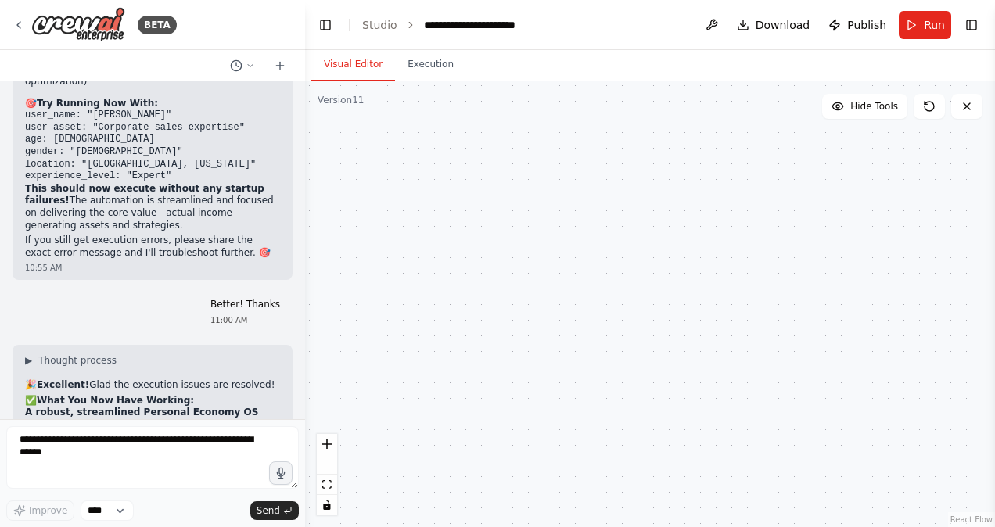
drag, startPoint x: 257, startPoint y: 257, endPoint x: -2, endPoint y: 189, distance: 267.6
click at [0, 189] on html "BETA MVP Goal Show that the OS can scan a user’s asset/skill → recommend a mone…" at bounding box center [497, 263] width 995 height 527
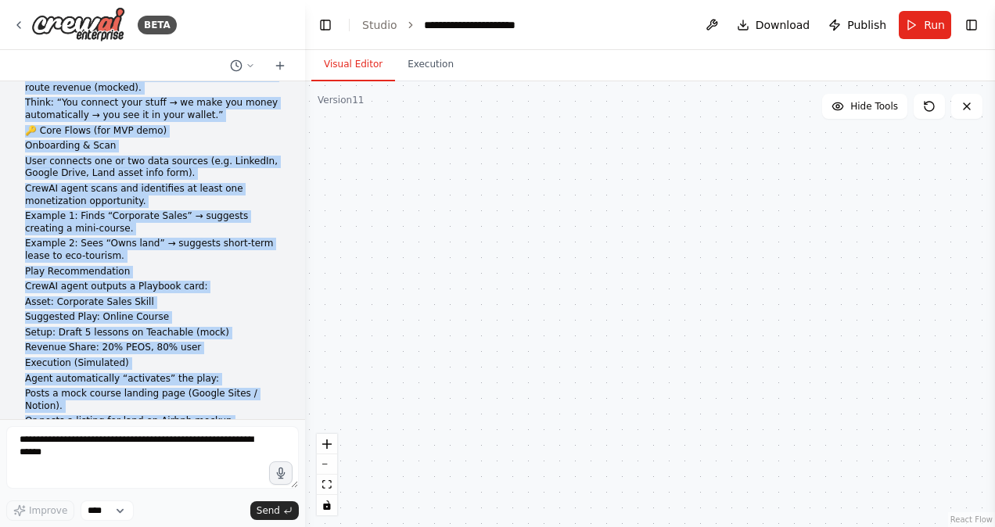
scroll to position [0, 0]
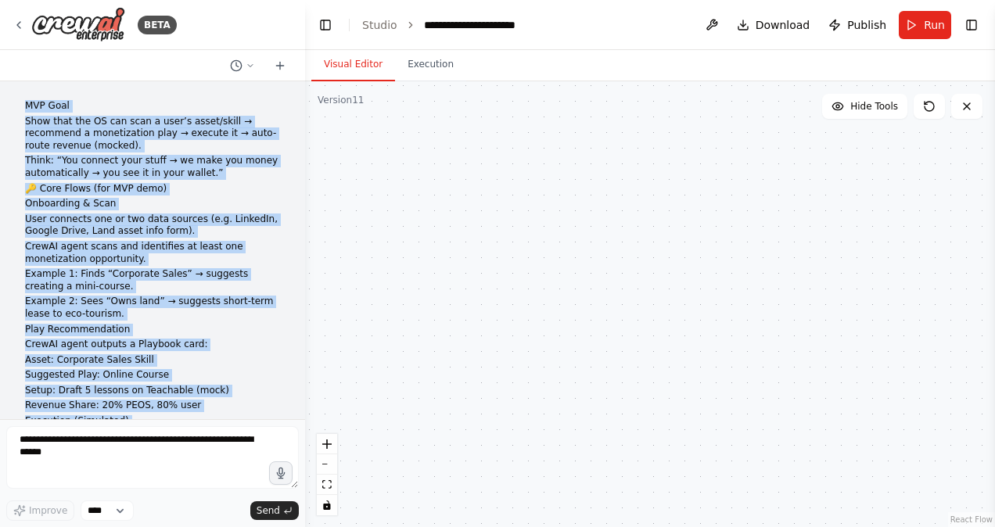
drag, startPoint x: 66, startPoint y: 397, endPoint x: 13, endPoint y: 61, distance: 339.7
click at [13, 61] on div "BETA MVP Goal Show that the OS can scan a user’s asset/skill → recommend a mone…" at bounding box center [152, 263] width 305 height 527
drag, startPoint x: 13, startPoint y: 61, endPoint x: 116, endPoint y: 149, distance: 135.4
drag, startPoint x: 116, startPoint y: 149, endPoint x: 67, endPoint y: 155, distance: 48.8
drag, startPoint x: 67, startPoint y: 155, endPoint x: 148, endPoint y: 95, distance: 100.6
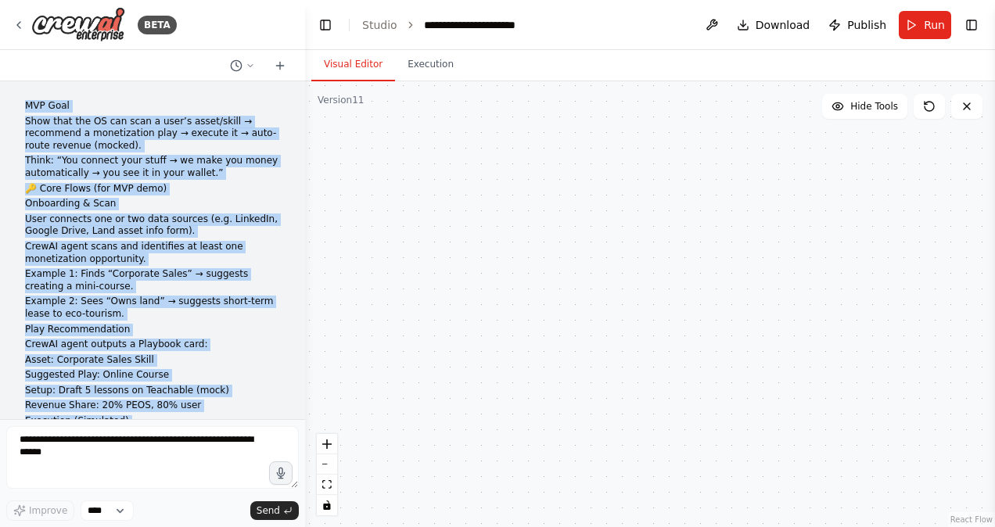
drag, startPoint x: 82, startPoint y: 156, endPoint x: 34, endPoint y: 200, distance: 65.4
click at [34, 200] on p "Onboarding & Scan" at bounding box center [152, 204] width 255 height 13
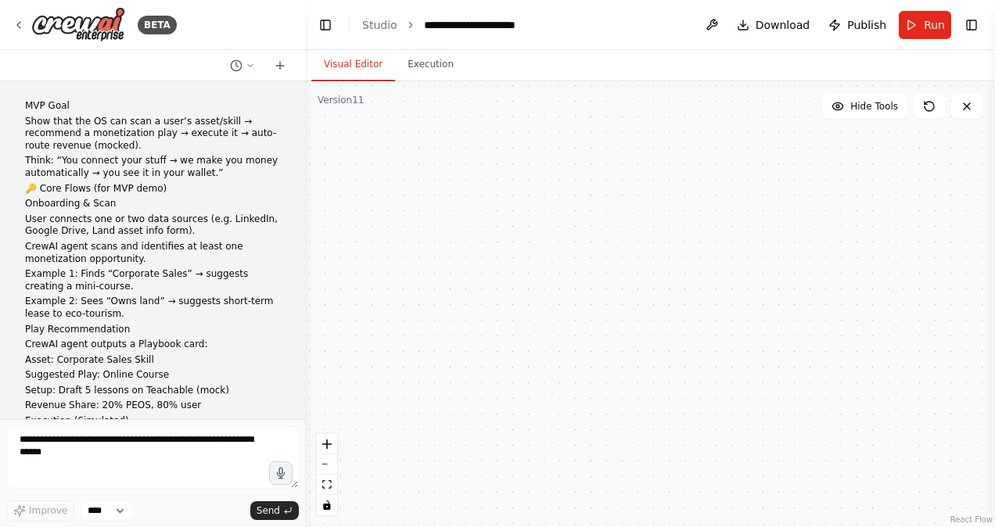
drag, startPoint x: 152, startPoint y: 410, endPoint x: 526, endPoint y: 27, distance: 535.6
click at [526, 27] on div "**********" at bounding box center [491, 25] width 135 height 16
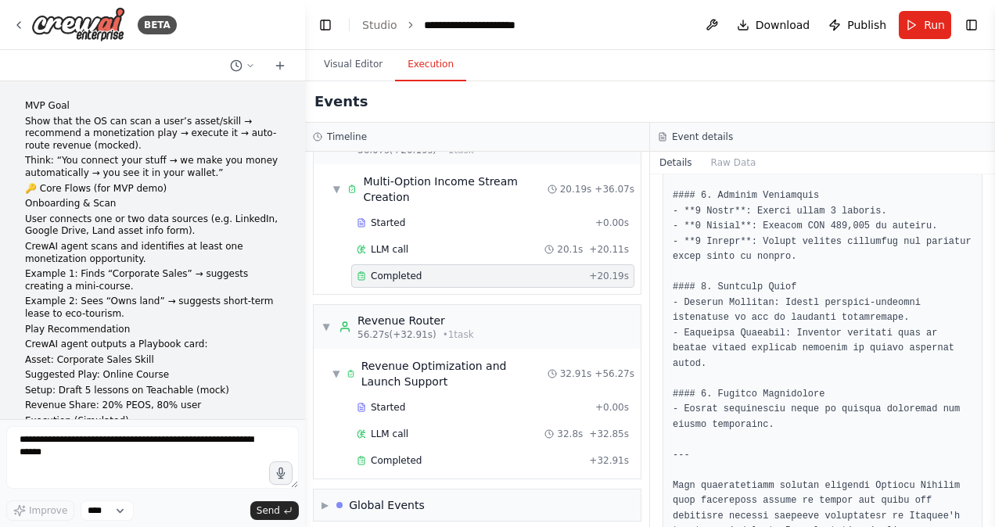
click at [423, 66] on button "Execution" at bounding box center [430, 65] width 71 height 33
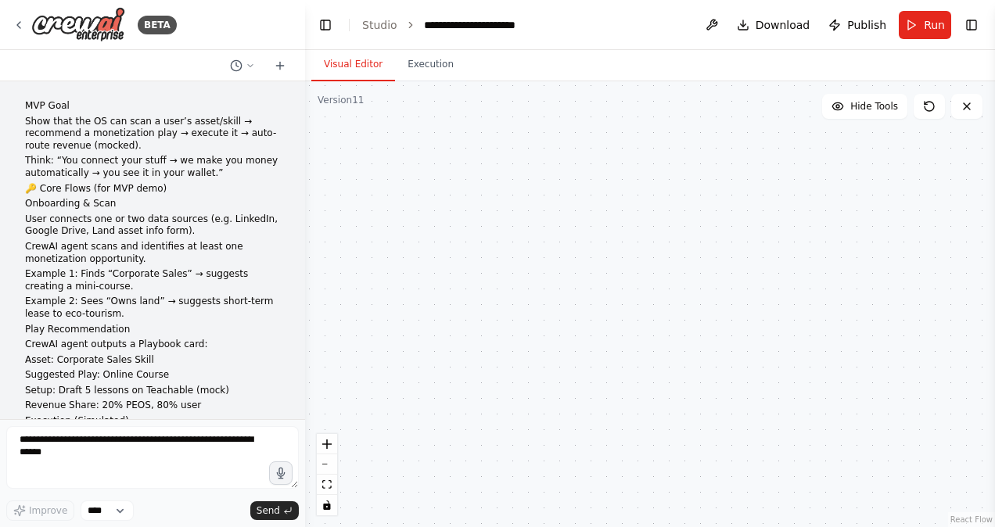
click at [363, 70] on button "Visual Editor" at bounding box center [353, 65] width 84 height 33
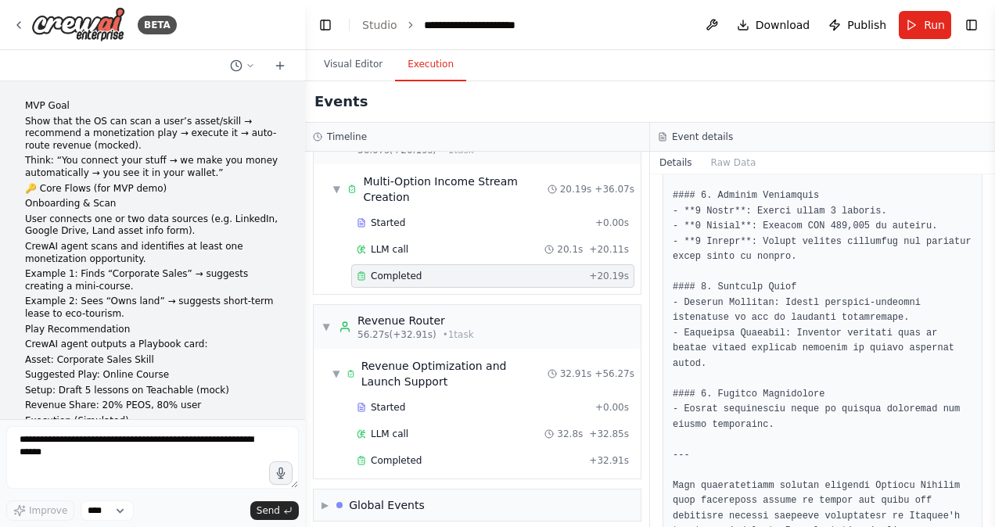
click at [427, 64] on button "Execution" at bounding box center [430, 65] width 71 height 33
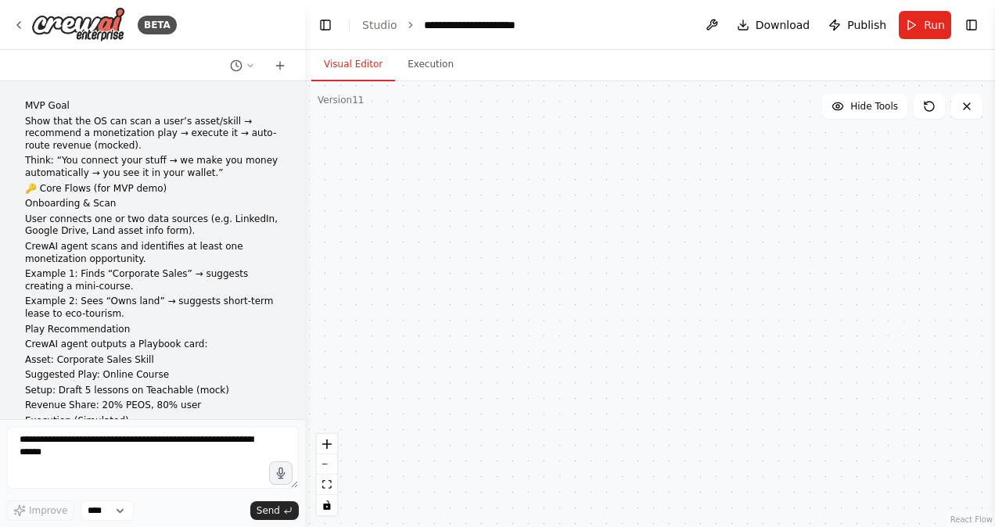
click at [355, 56] on button "Visual Editor" at bounding box center [353, 65] width 84 height 33
click at [585, 352] on div ".deletable-edge-delete-btn { width: 20px; height: 20px; border: 0px solid #ffff…" at bounding box center [650, 304] width 690 height 446
